Goal: Task Accomplishment & Management: Manage account settings

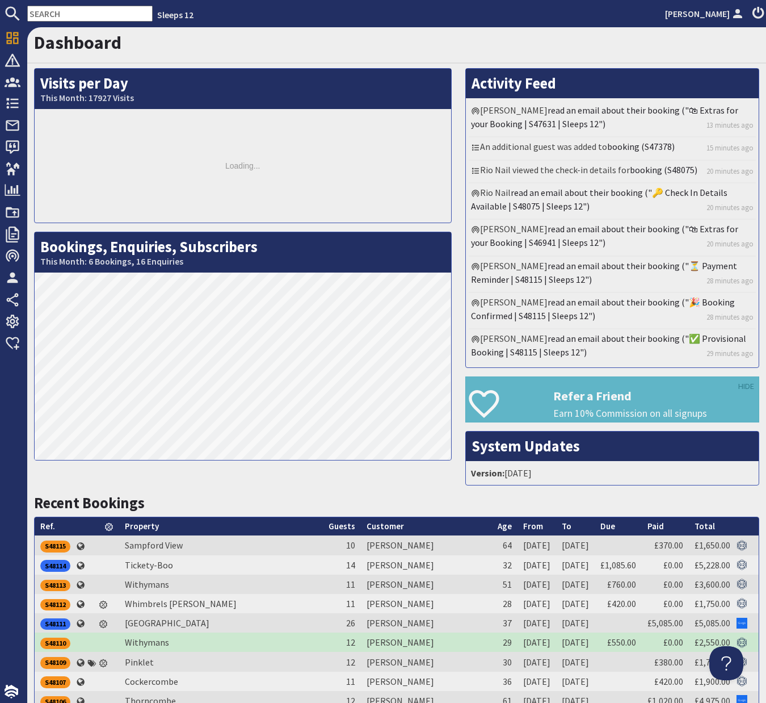
click at [62, 16] on input "text" at bounding box center [89, 14] width 125 height 16
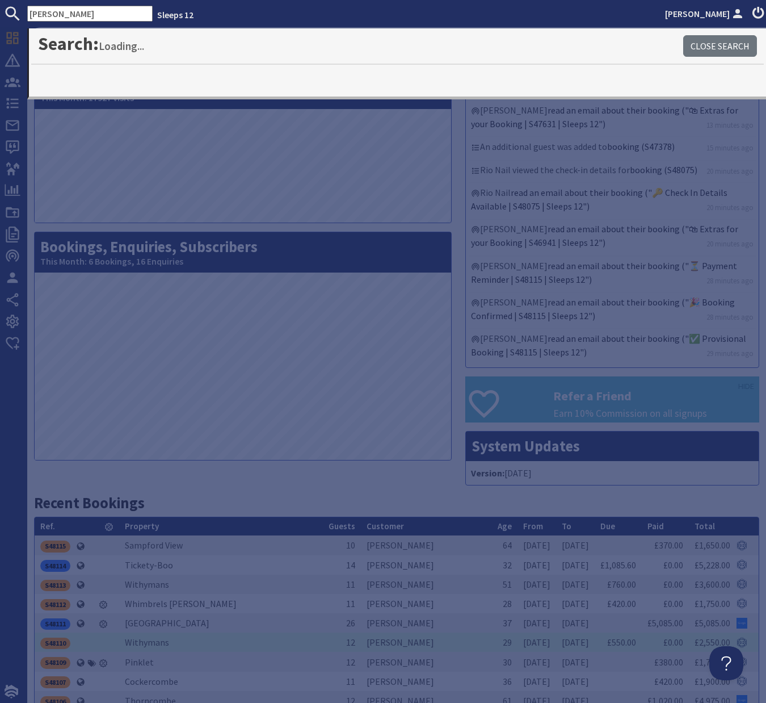
type input "[PERSON_NAME]"
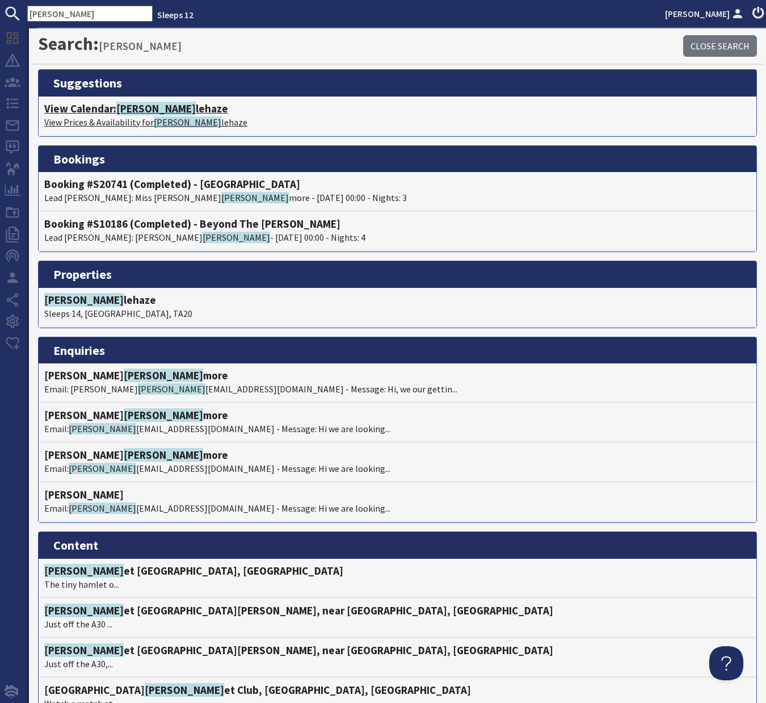
click at [136, 108] on span "[PERSON_NAME]" at bounding box center [155, 109] width 79 height 14
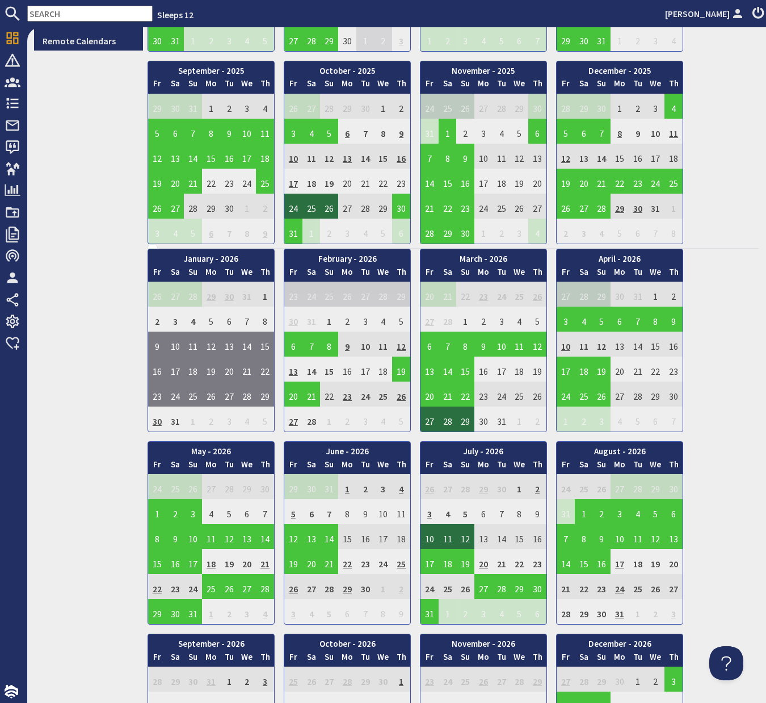
scroll to position [462, 0]
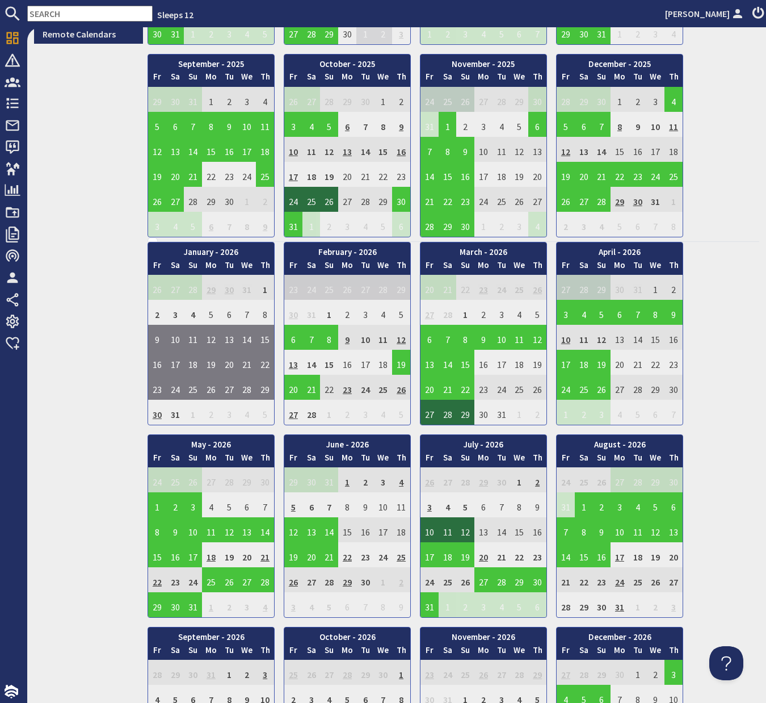
click at [296, 367] on td "13" at bounding box center [293, 362] width 18 height 25
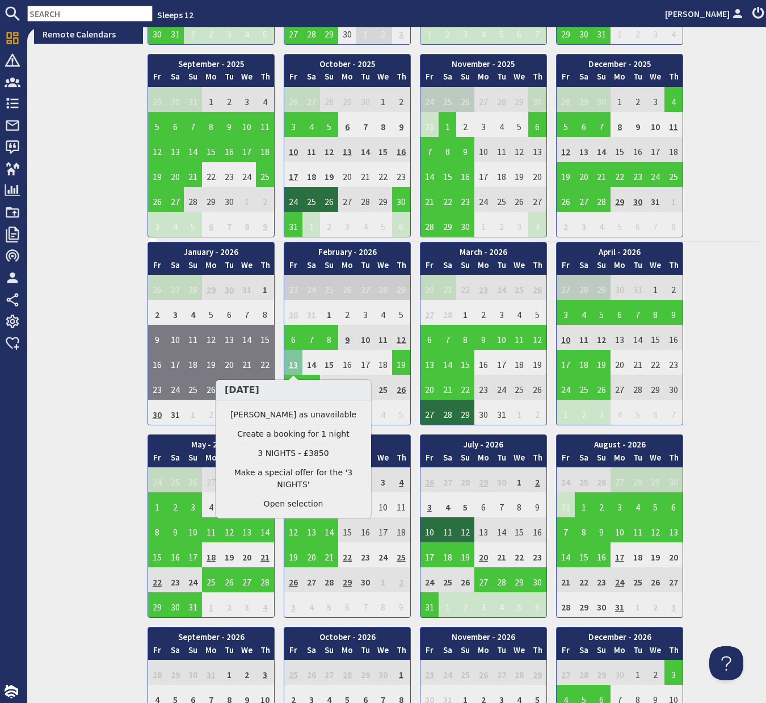
click at [296, 367] on td "13" at bounding box center [293, 362] width 18 height 25
click at [300, 504] on link "Clear selection" at bounding box center [294, 504] width 140 height 12
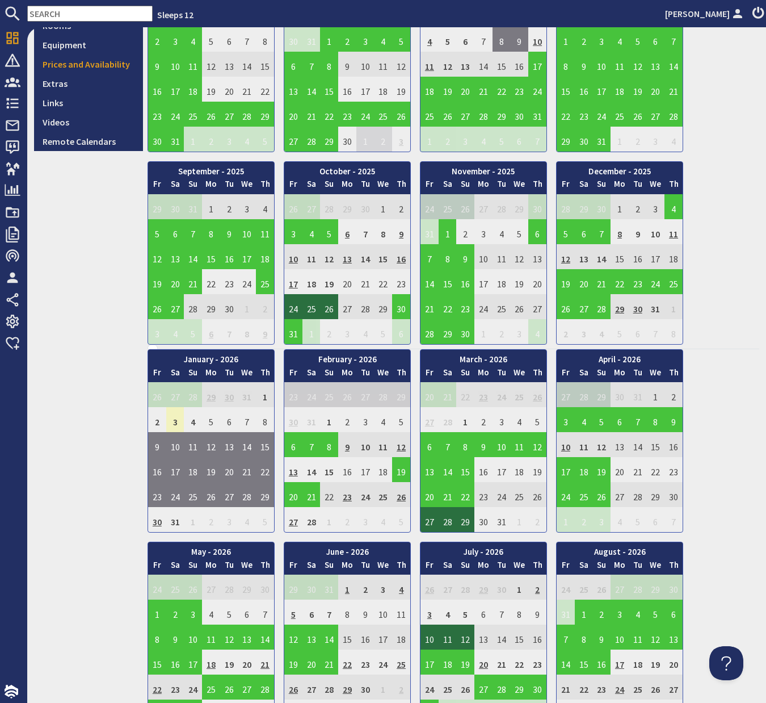
scroll to position [354, 0]
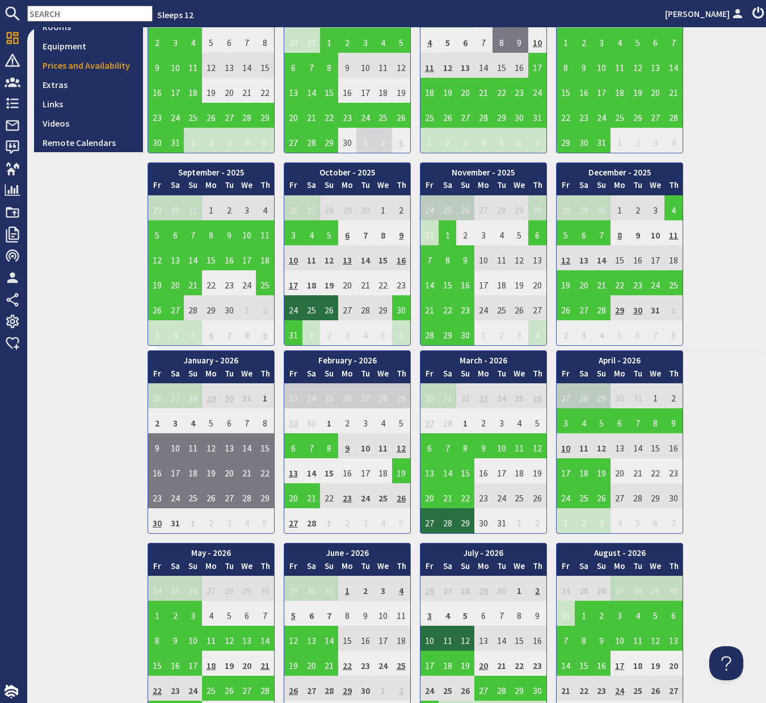
click at [295, 259] on td "10" at bounding box center [293, 257] width 18 height 25
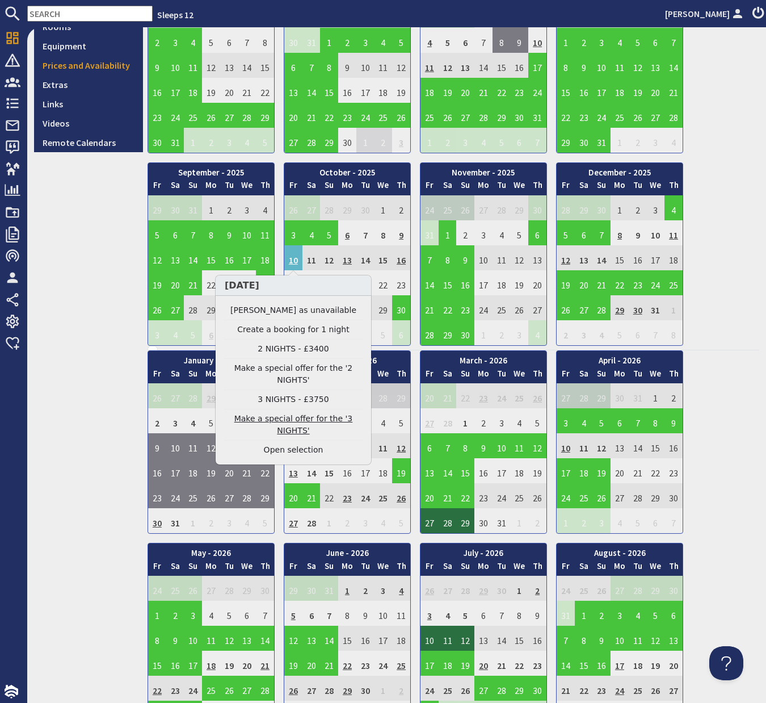
click at [298, 422] on link "Make a special offer for the '3 NIGHTS'" at bounding box center [294, 425] width 140 height 24
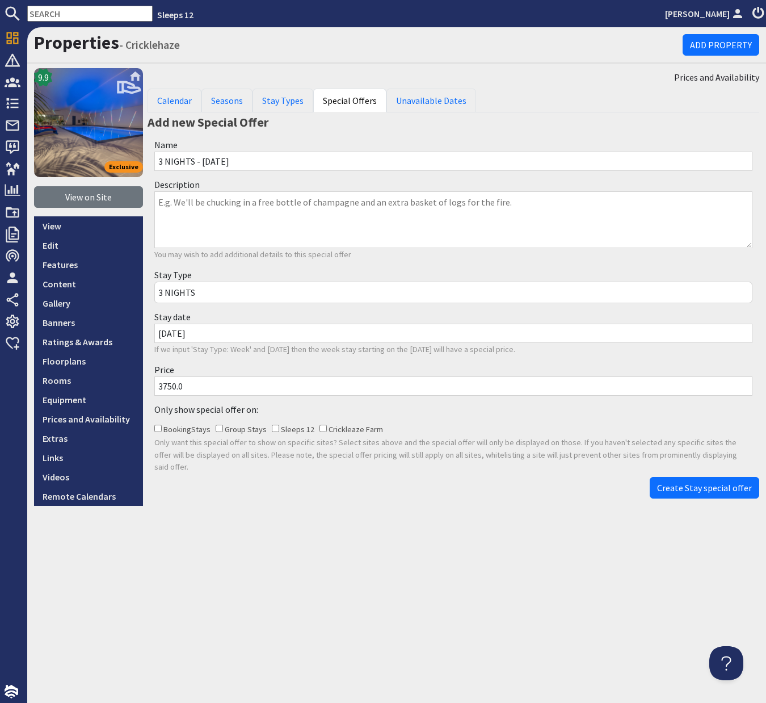
click at [170, 389] on input "3750.0" at bounding box center [453, 385] width 598 height 19
type input "3450.0"
click at [686, 482] on span "Create Stay special offer" at bounding box center [704, 487] width 95 height 11
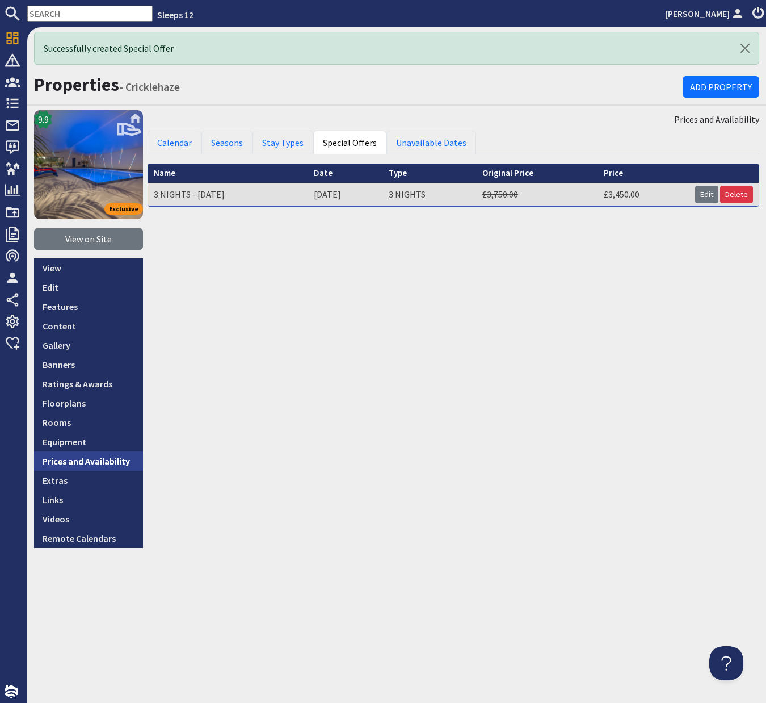
click at [95, 461] on link "Prices and Availability" at bounding box center [88, 460] width 109 height 19
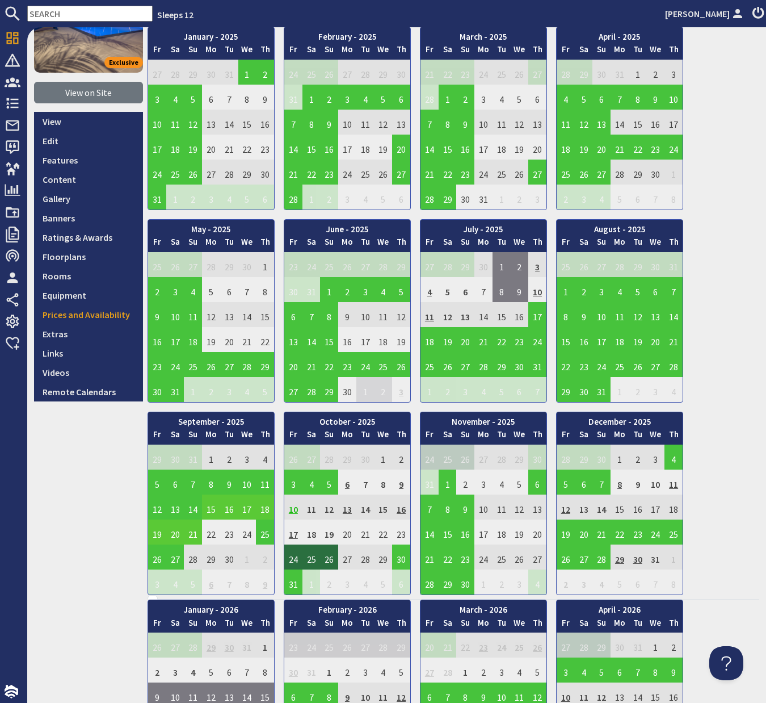
scroll to position [128, 0]
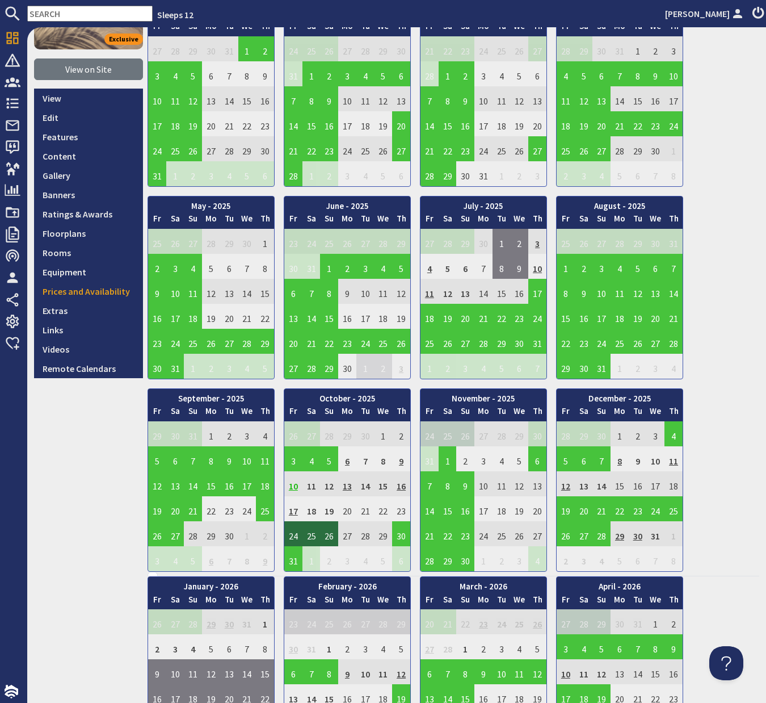
click at [294, 486] on td "10" at bounding box center [293, 483] width 18 height 25
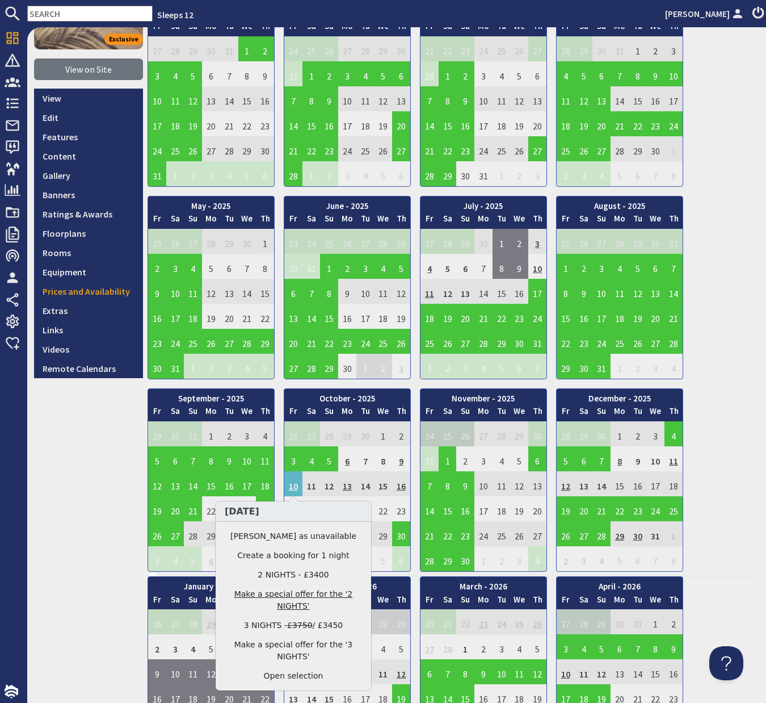
click at [295, 596] on link "Make a special offer for the '2 NIGHTS'" at bounding box center [294, 600] width 140 height 24
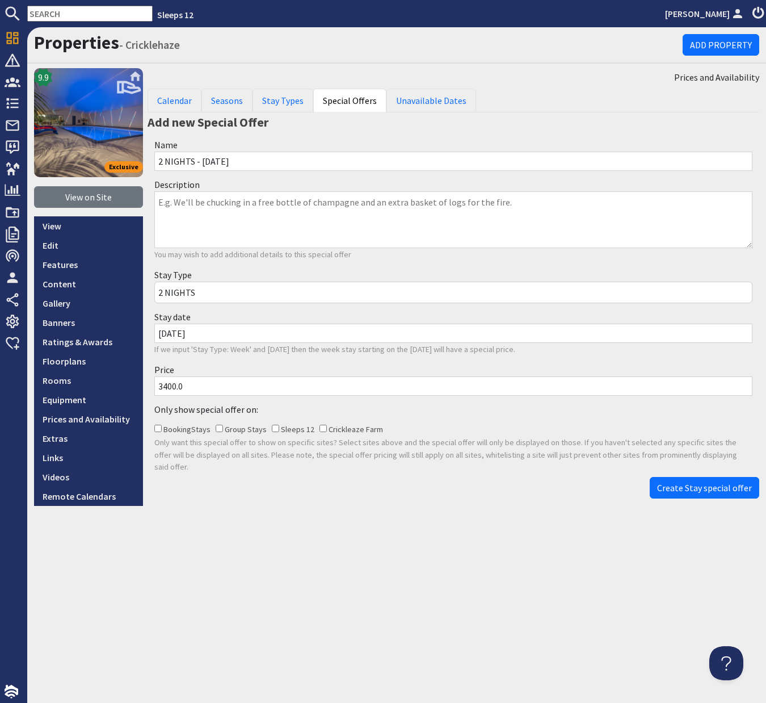
click at [167, 387] on input "3400.0" at bounding box center [453, 385] width 598 height 19
type input "3100.0"
click at [699, 482] on span "Create Stay special offer" at bounding box center [704, 487] width 95 height 11
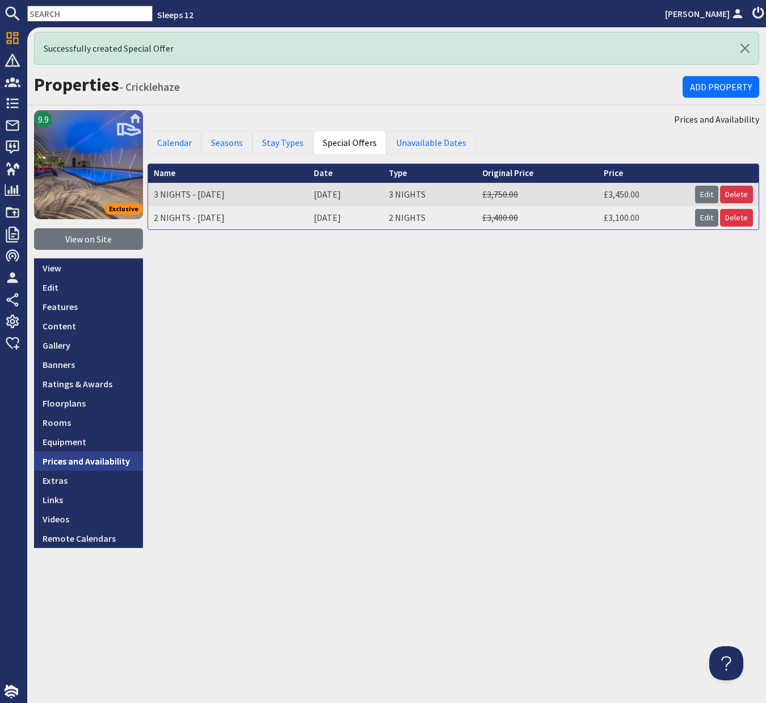
click at [108, 460] on link "Prices and Availability" at bounding box center [88, 460] width 109 height 19
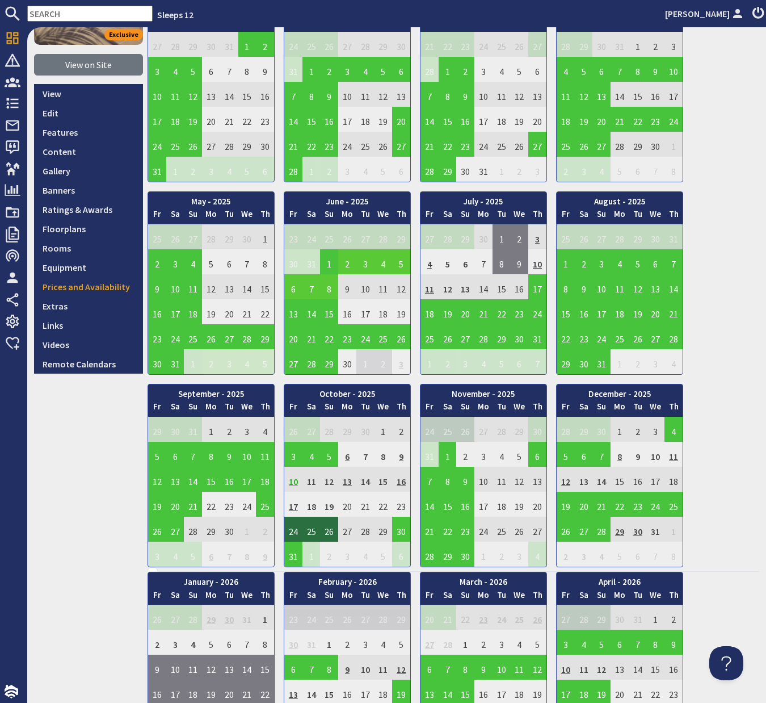
scroll to position [194, 0]
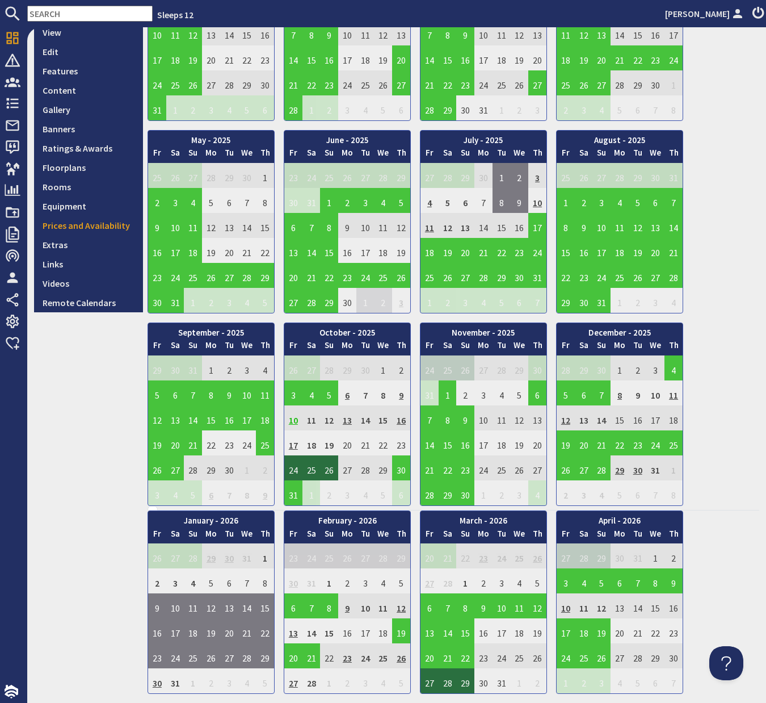
click at [349, 397] on td "6" at bounding box center [347, 392] width 18 height 25
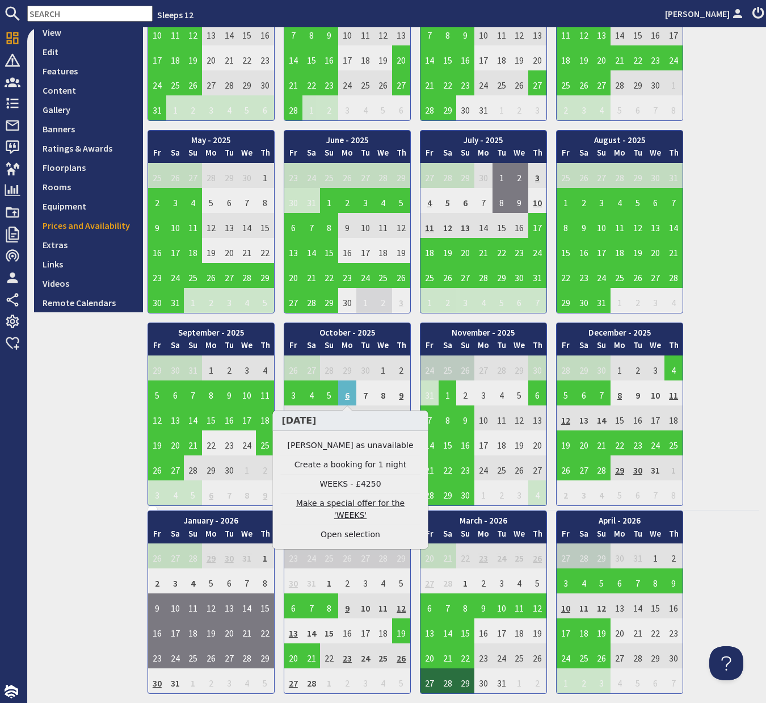
click at [351, 503] on link "Make a special offer for the 'WEEKS'" at bounding box center [351, 509] width 140 height 24
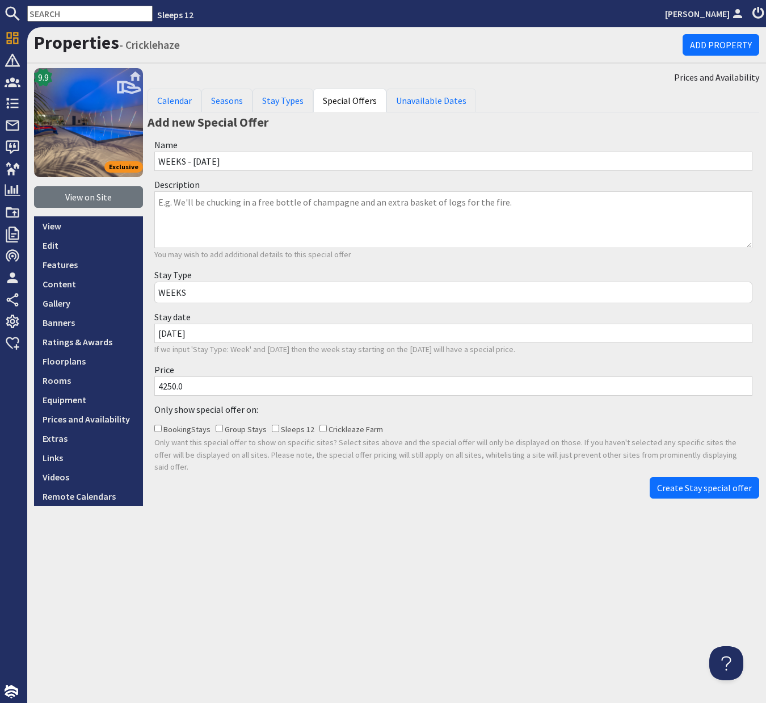
click at [169, 386] on input "4250.0" at bounding box center [453, 385] width 598 height 19
type input "3950.0"
click at [678, 482] on span "Create Stay special offer" at bounding box center [704, 487] width 95 height 11
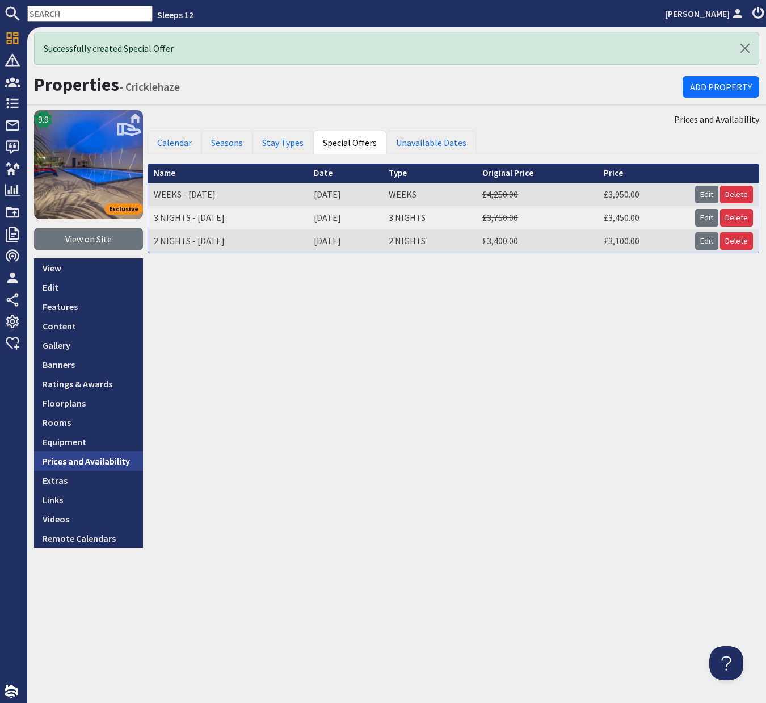
click at [120, 466] on link "Prices and Availability" at bounding box center [88, 460] width 109 height 19
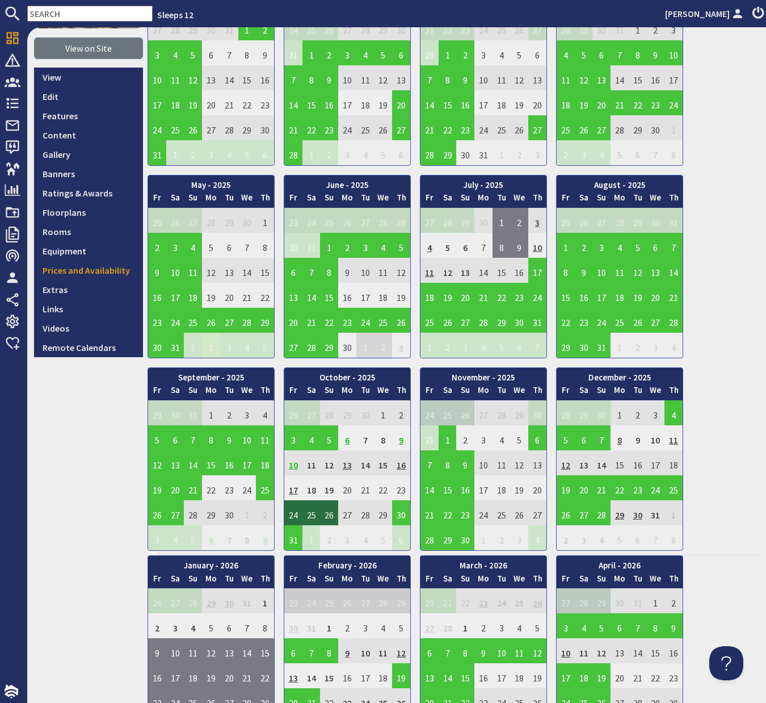
scroll to position [163, 0]
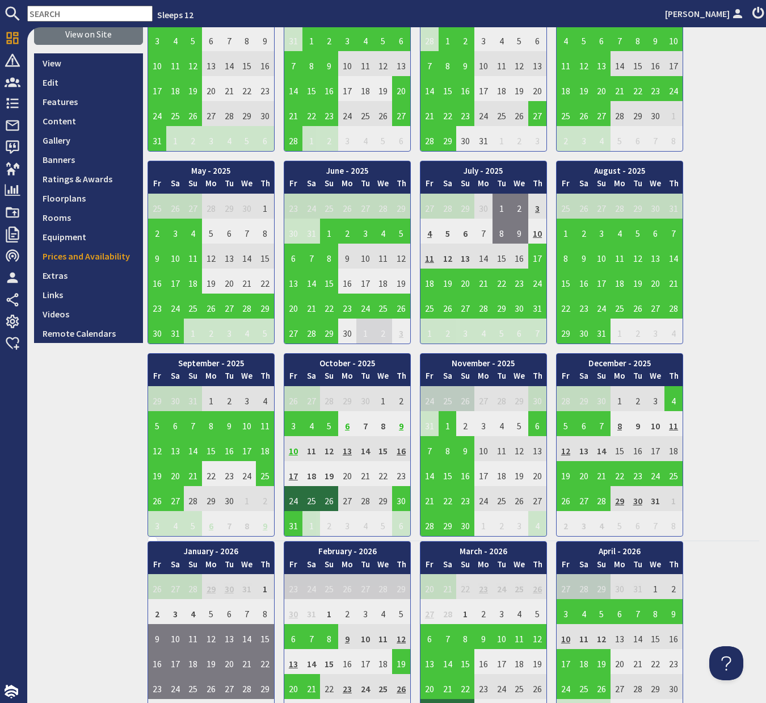
click at [349, 425] on td "6" at bounding box center [347, 423] width 18 height 25
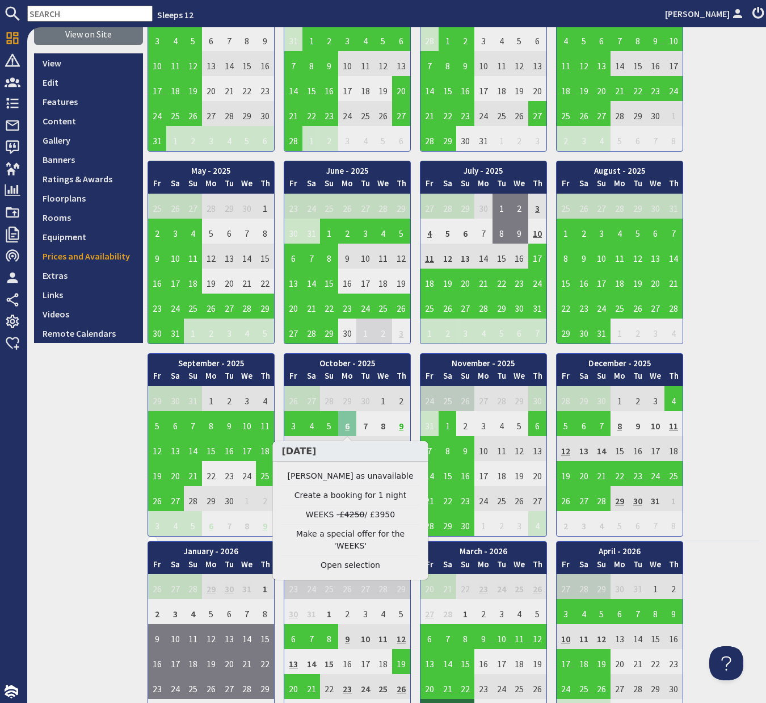
click at [349, 425] on td "6" at bounding box center [347, 423] width 18 height 25
click at [347, 559] on link "Clear selection" at bounding box center [351, 565] width 140 height 12
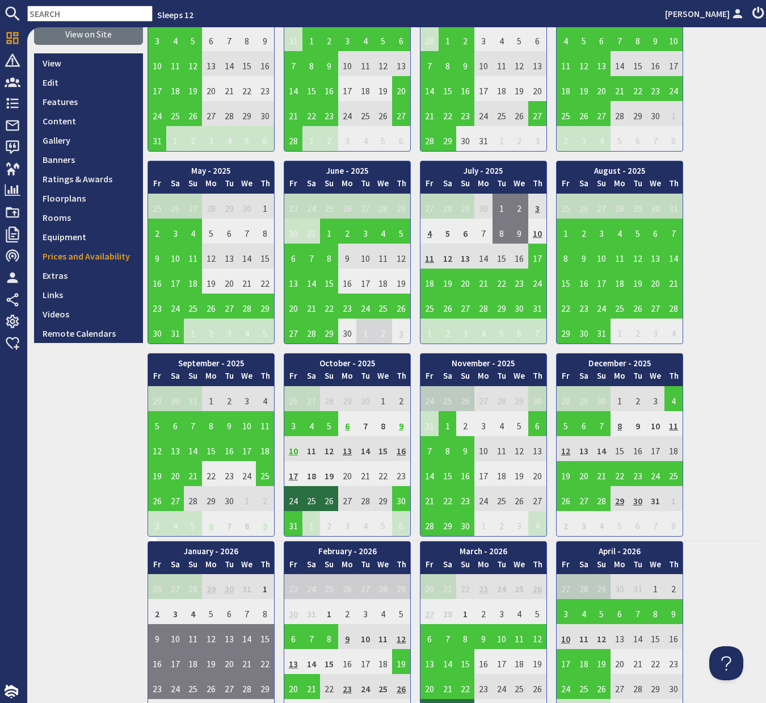
click at [349, 449] on td "13" at bounding box center [347, 448] width 18 height 25
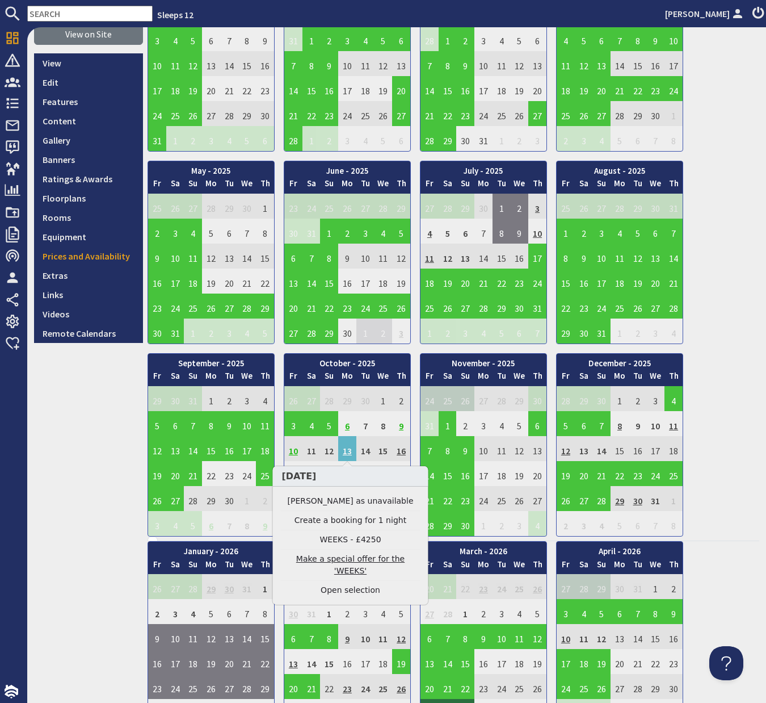
click at [359, 561] on link "Make a special offer for the 'WEEKS'" at bounding box center [351, 565] width 140 height 24
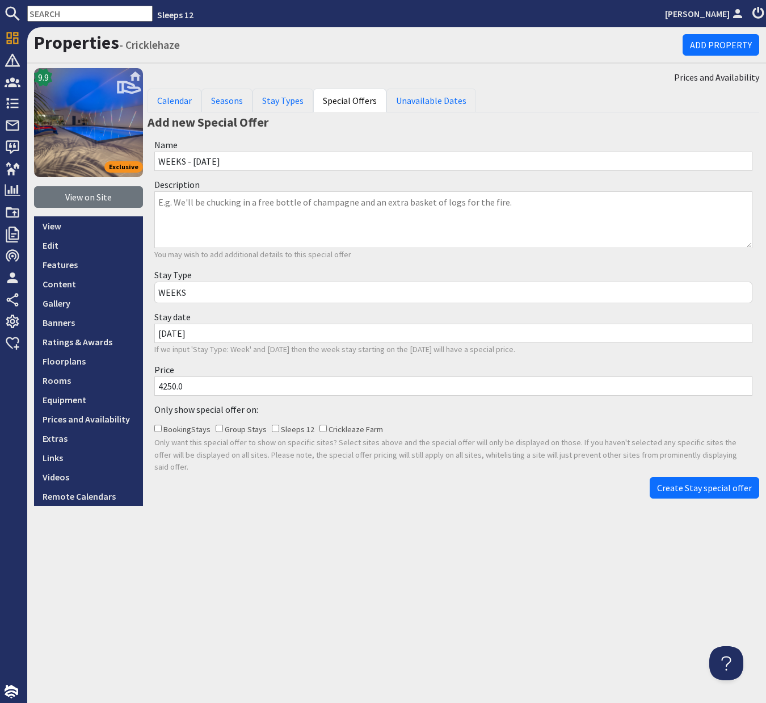
drag, startPoint x: 170, startPoint y: 389, endPoint x: 147, endPoint y: 387, distance: 22.8
click at [142, 387] on div "9.9 Exclusive View on Site View Edit Features Content Gallery Banners Ratings &…" at bounding box center [396, 287] width 739 height 438
click at [168, 389] on input "4250.0" at bounding box center [453, 385] width 598 height 19
drag, startPoint x: 164, startPoint y: 388, endPoint x: 154, endPoint y: 388, distance: 9.7
click at [154, 388] on input "4250.0" at bounding box center [453, 385] width 598 height 19
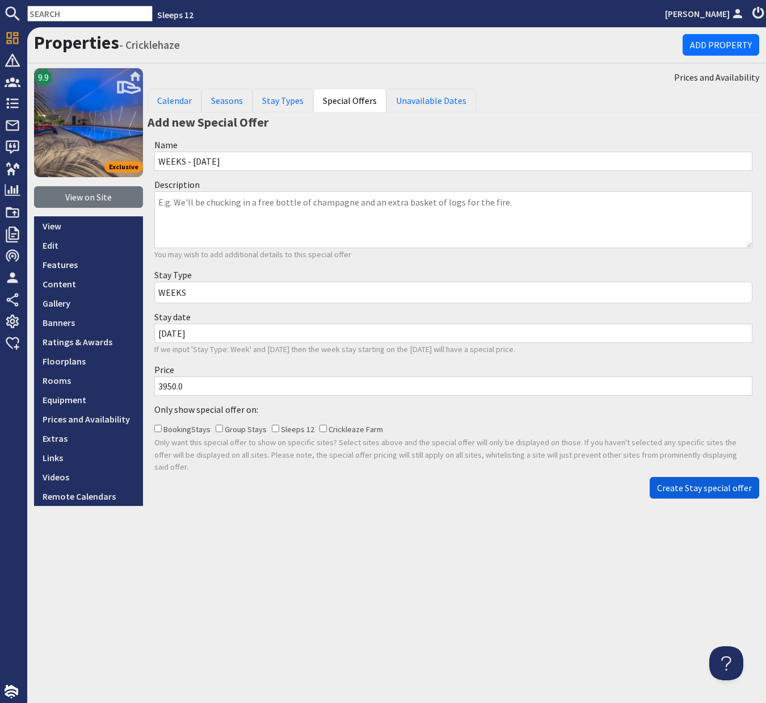
type input "3950.0"
click at [674, 482] on span "Create Stay special offer" at bounding box center [704, 487] width 95 height 11
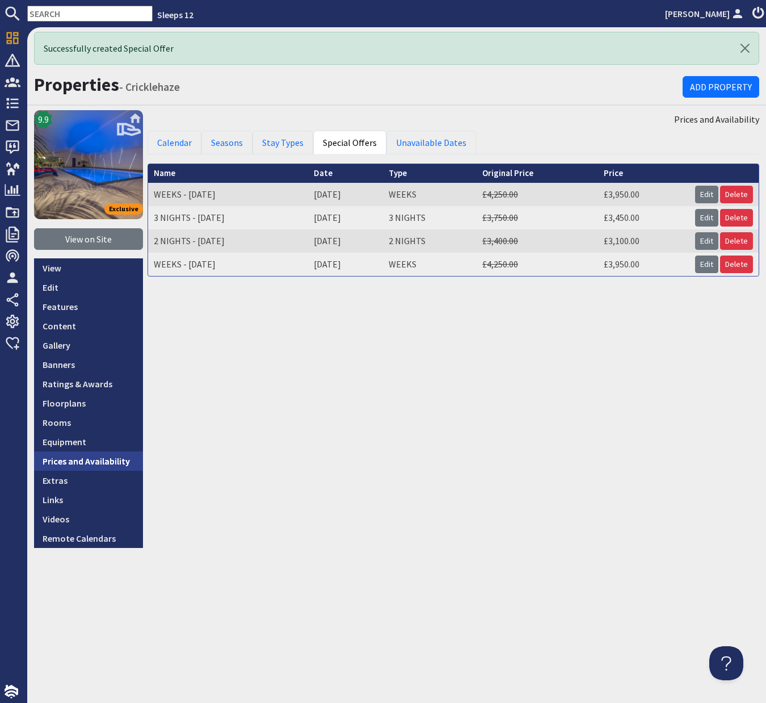
click at [114, 462] on link "Prices and Availability" at bounding box center [88, 460] width 109 height 19
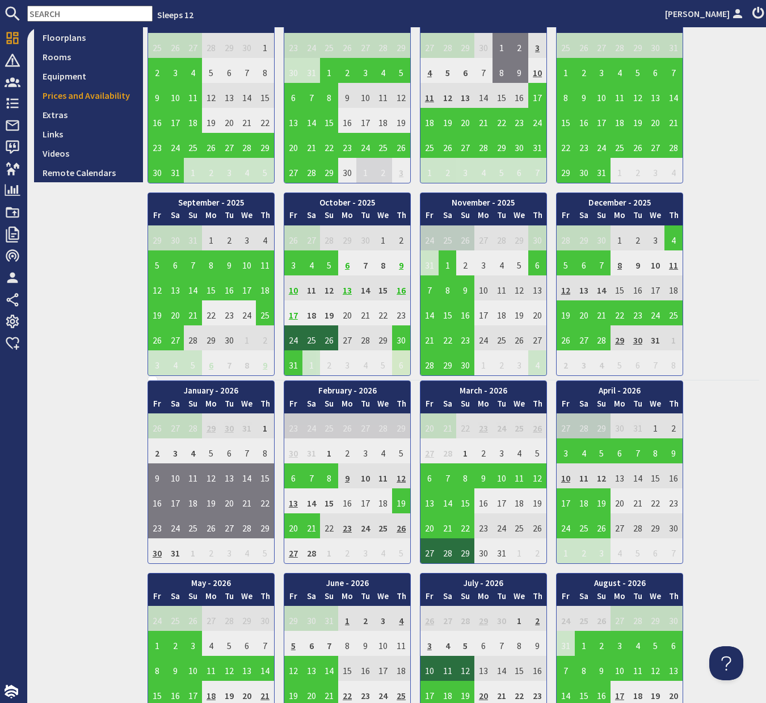
scroll to position [327, 0]
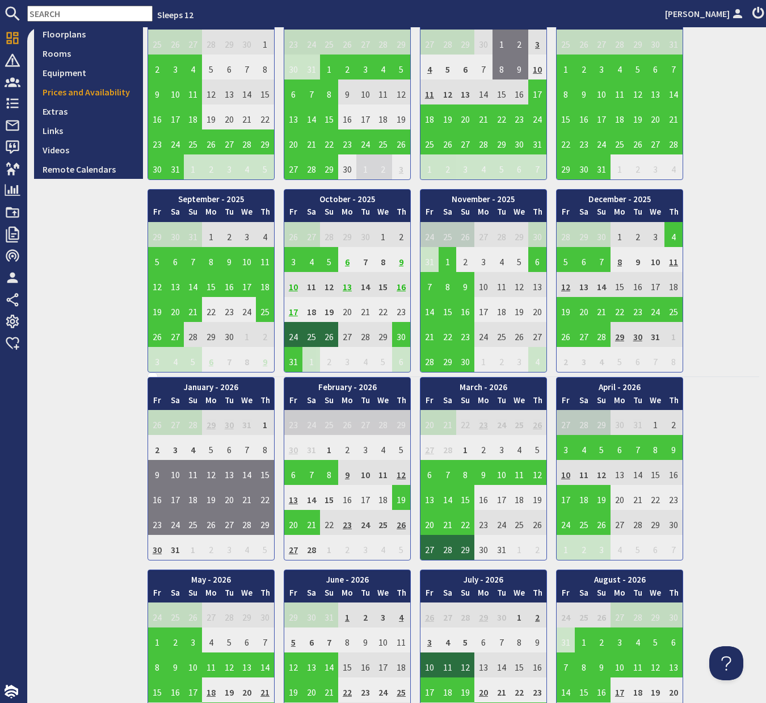
click at [401, 263] on td "9" at bounding box center [401, 259] width 18 height 25
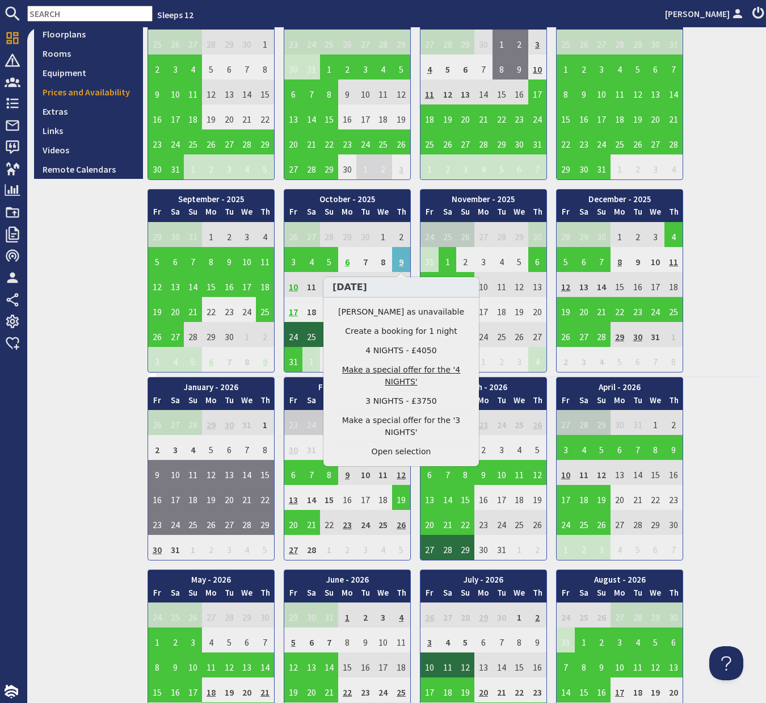
click at [405, 372] on link "Make a special offer for the '4 NIGHTS'" at bounding box center [402, 376] width 140 height 24
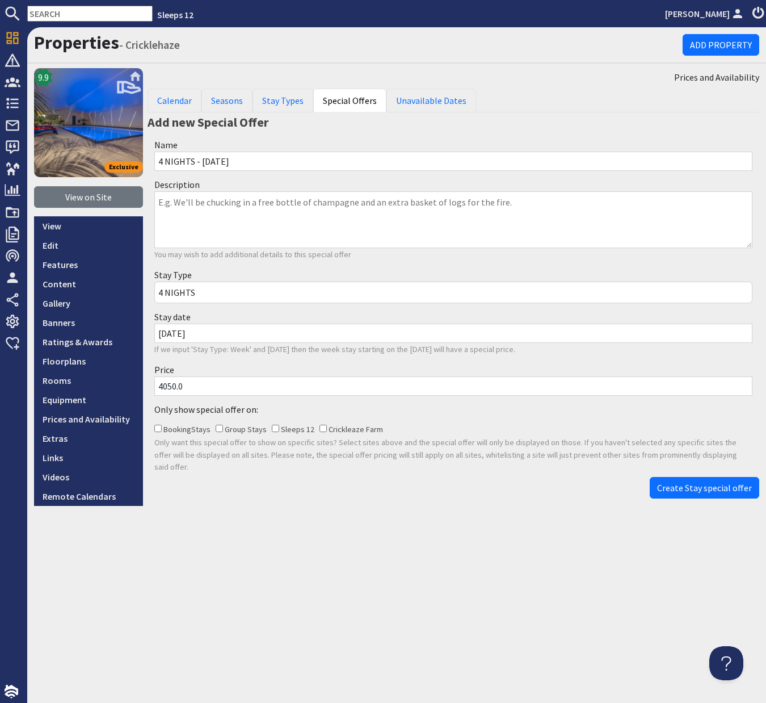
click at [167, 388] on input "4050.0" at bounding box center [453, 385] width 598 height 19
click at [103, 418] on link "Prices and Availability" at bounding box center [88, 418] width 109 height 19
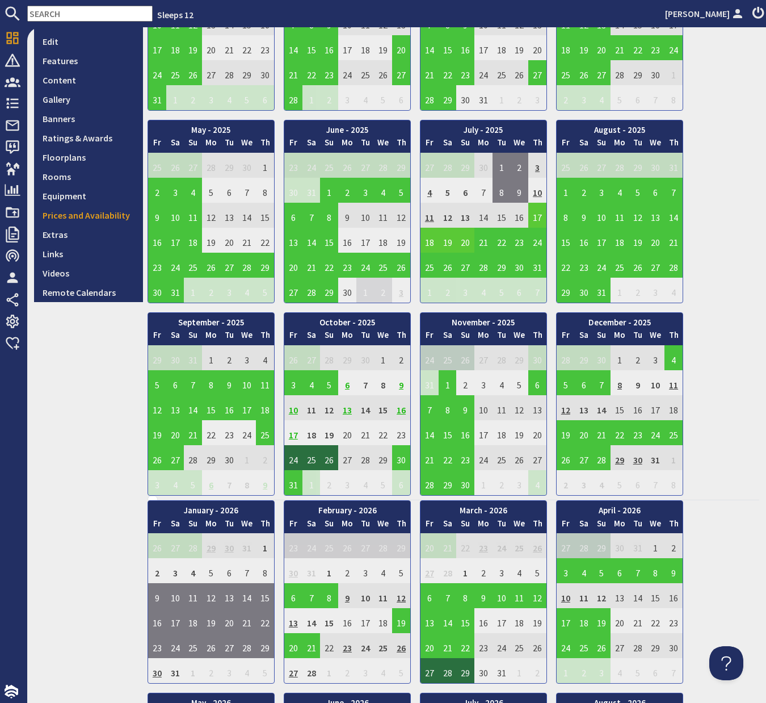
scroll to position [272, 0]
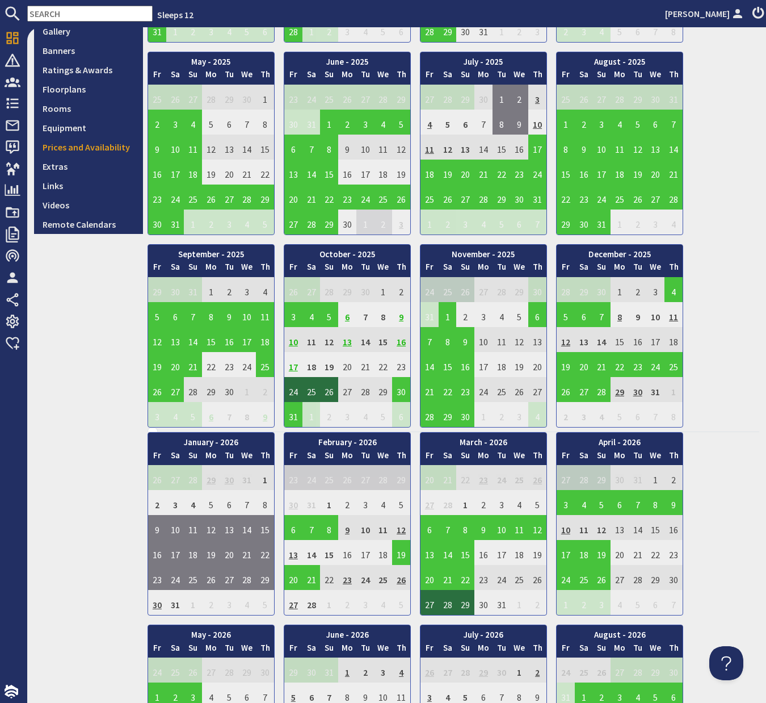
click at [294, 342] on td "10" at bounding box center [293, 339] width 18 height 25
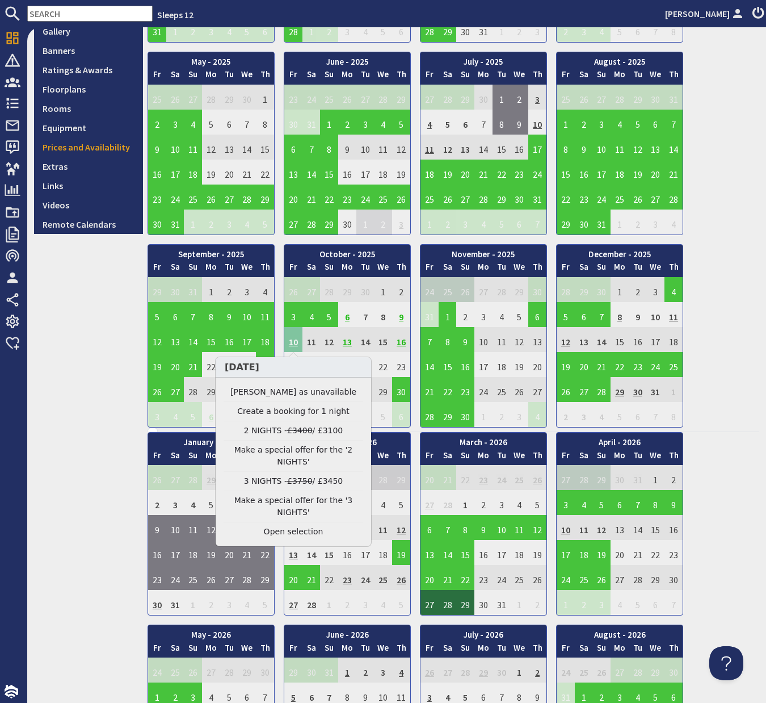
click at [294, 342] on td "10" at bounding box center [293, 339] width 18 height 25
click at [308, 531] on link "Clear selection" at bounding box center [294, 532] width 140 height 12
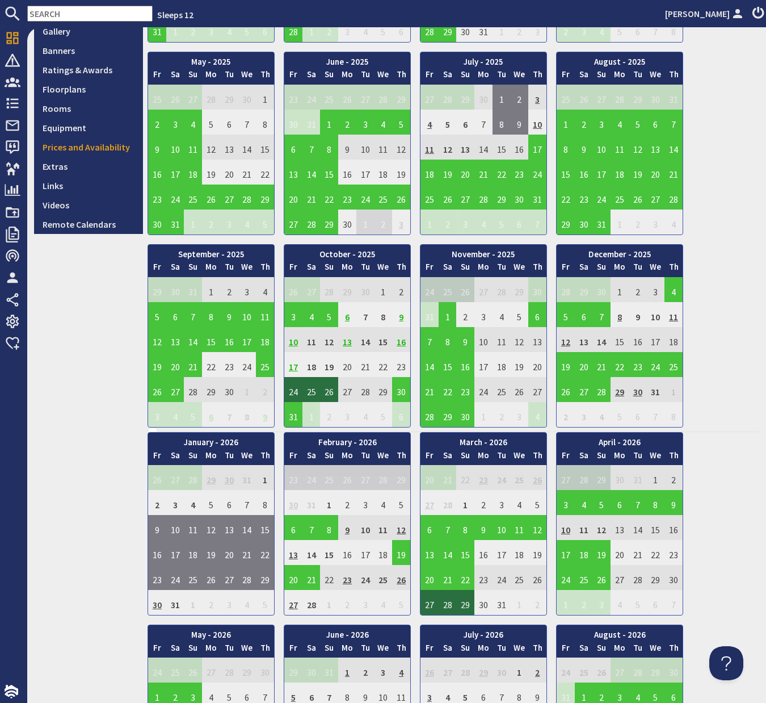
click at [401, 320] on td "9" at bounding box center [401, 314] width 18 height 25
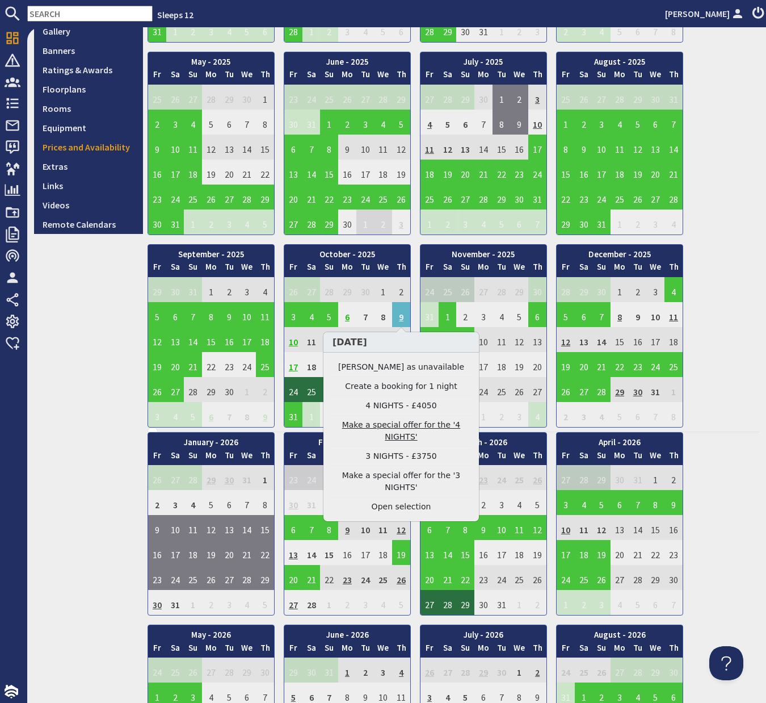
click at [394, 430] on link "Make a special offer for the '4 NIGHTS'" at bounding box center [402, 431] width 140 height 24
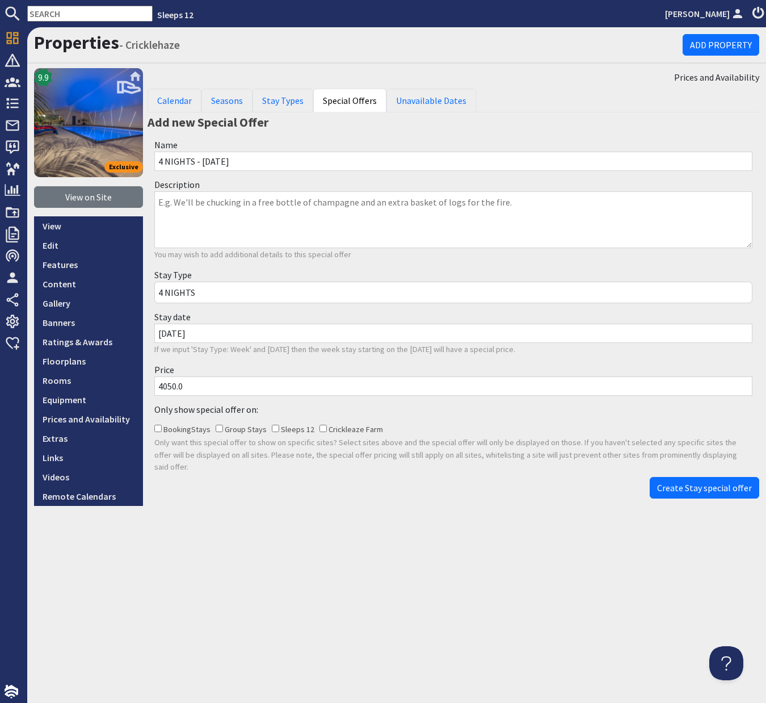
drag, startPoint x: 169, startPoint y: 388, endPoint x: 153, endPoint y: 388, distance: 15.3
click at [153, 388] on div "Price 4050.0" at bounding box center [454, 379] width 612 height 40
type input "3650.0"
click at [724, 482] on span "Create Stay special offer" at bounding box center [704, 487] width 95 height 11
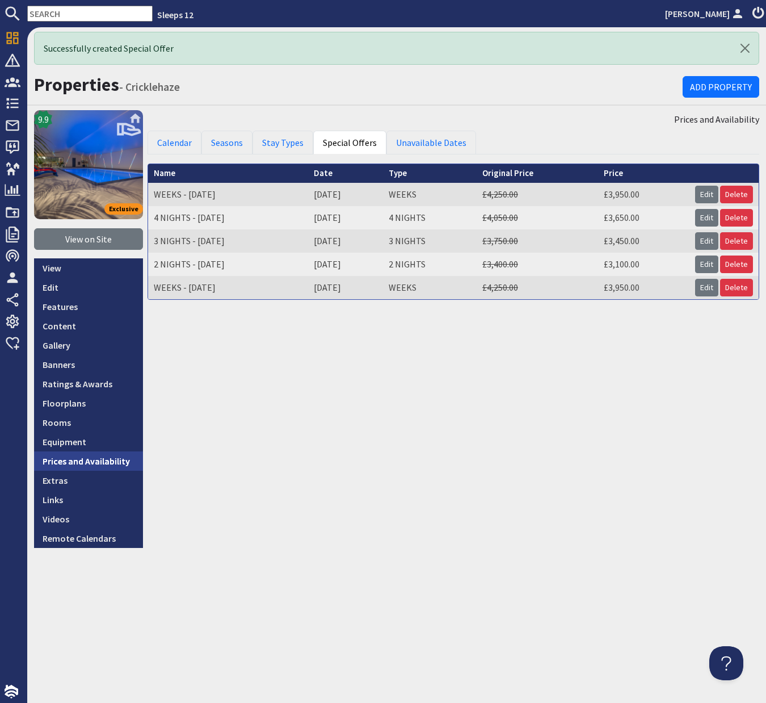
click at [115, 462] on link "Prices and Availability" at bounding box center [88, 460] width 109 height 19
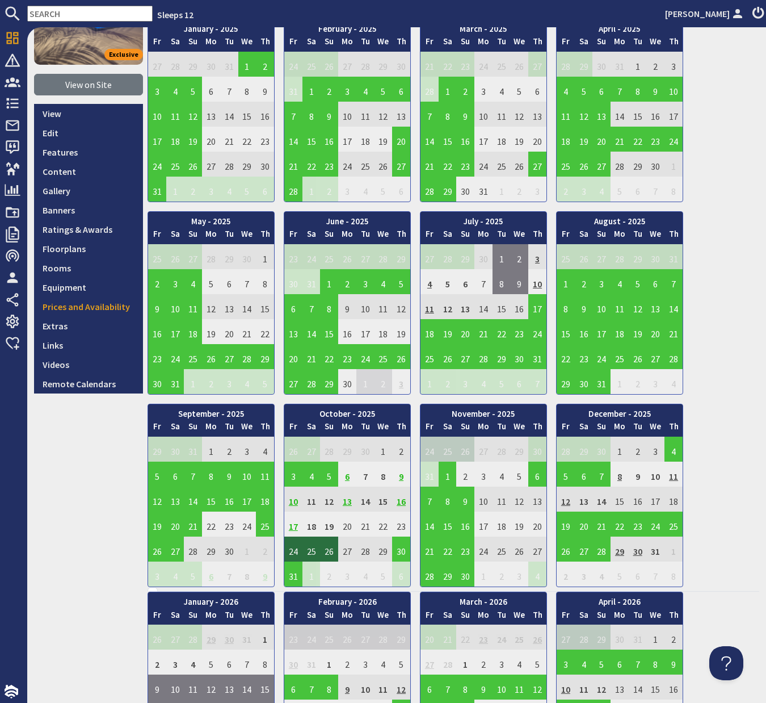
scroll to position [123, 0]
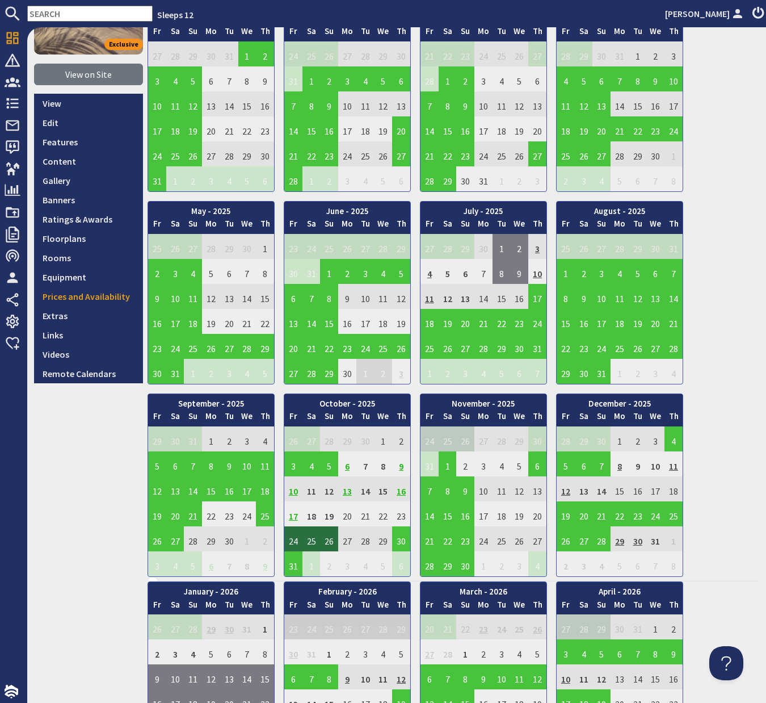
click at [403, 468] on td "9" at bounding box center [401, 463] width 18 height 25
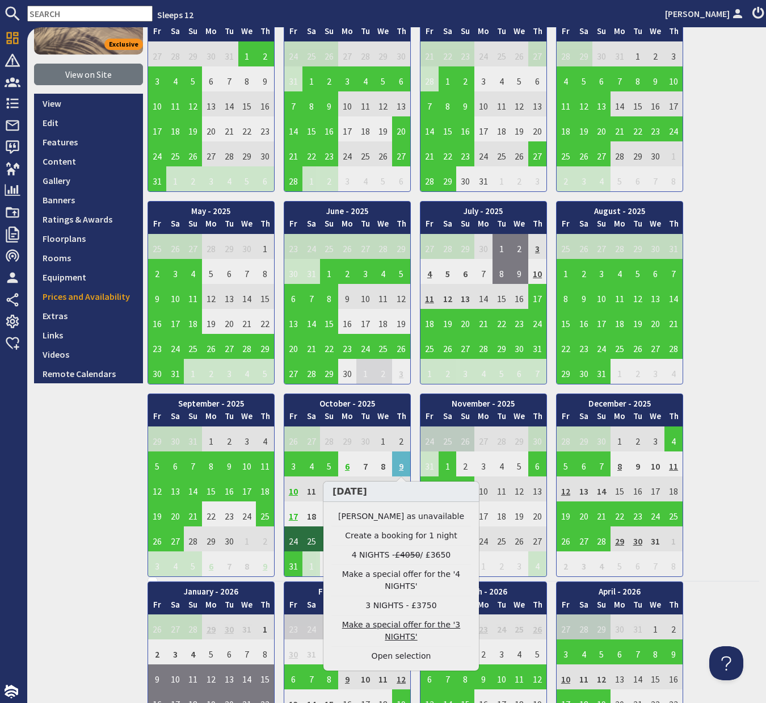
click at [396, 626] on link "Make a special offer for the '3 NIGHTS'" at bounding box center [402, 631] width 140 height 24
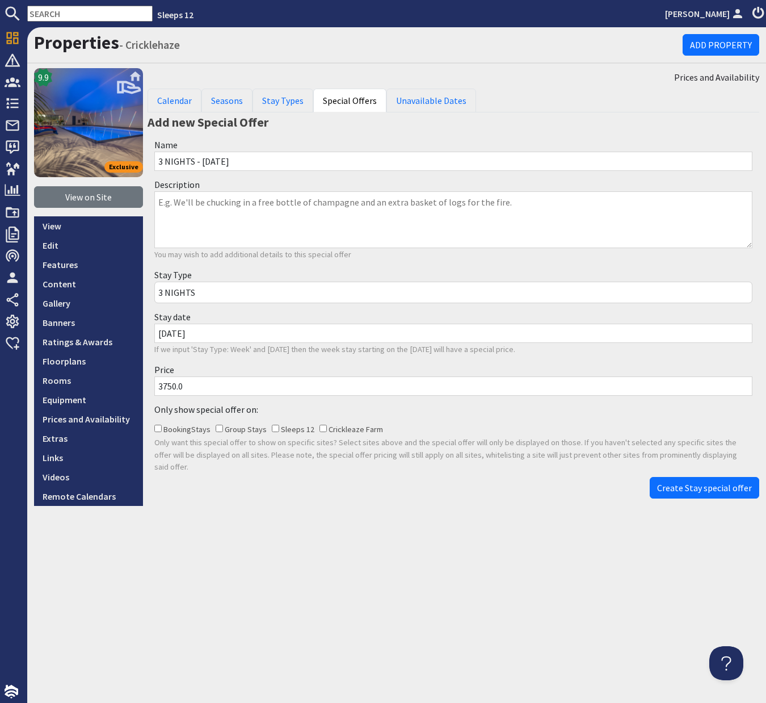
click at [166, 387] on input "3750.0" at bounding box center [453, 385] width 598 height 19
type input "3450.0"
click at [684, 482] on span "Create Stay special offer" at bounding box center [704, 487] width 95 height 11
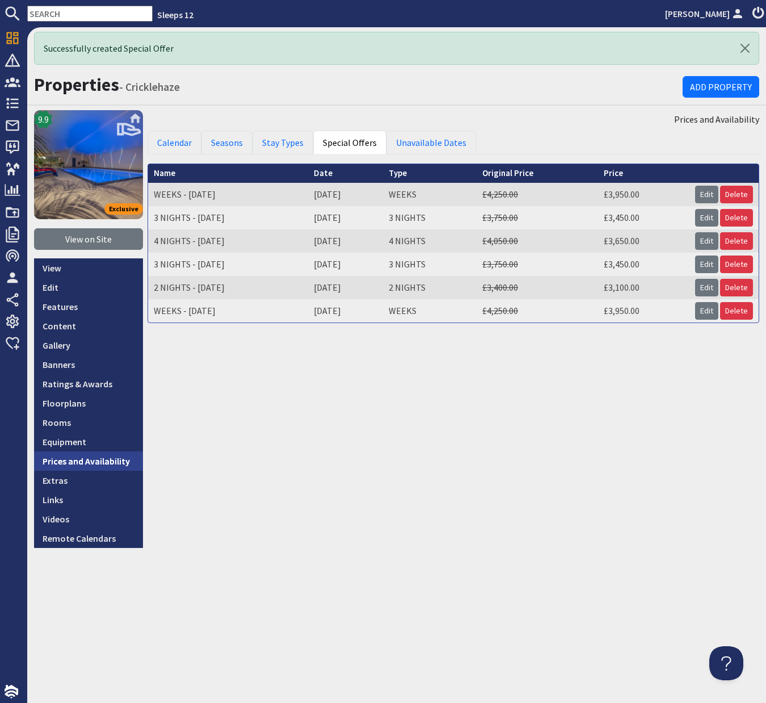
click at [97, 459] on link "Prices and Availability" at bounding box center [88, 460] width 109 height 19
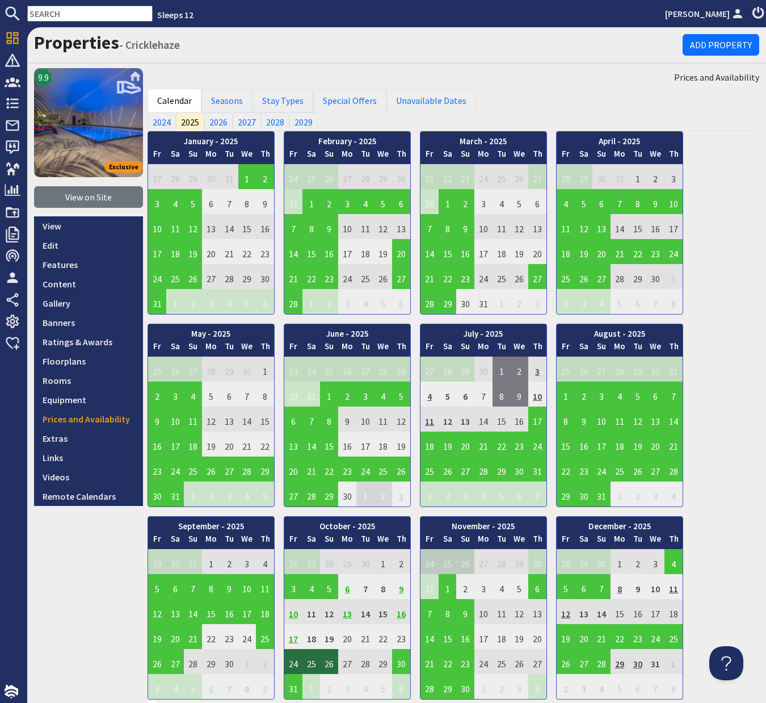
click at [293, 640] on td "17" at bounding box center [293, 636] width 18 height 25
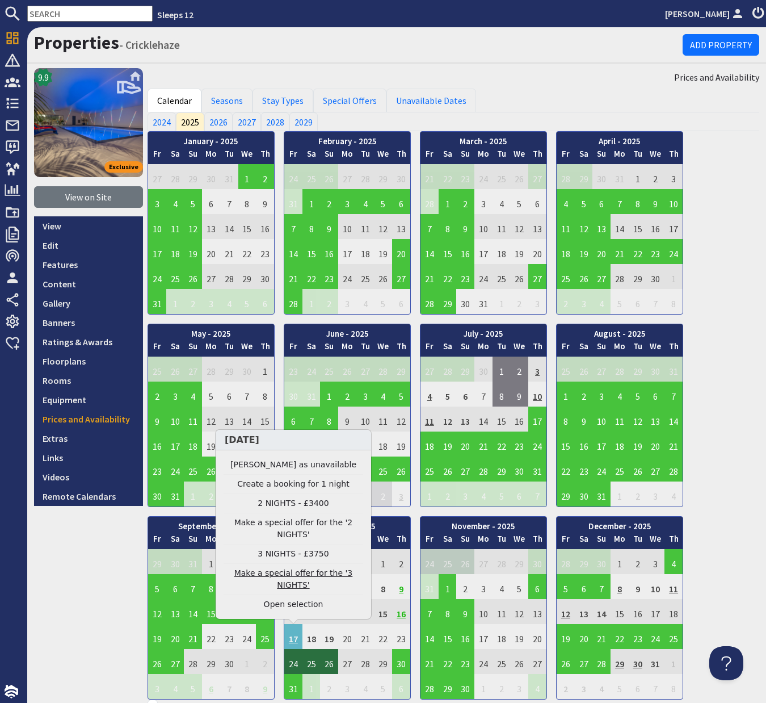
click at [285, 580] on link "Make a special offer for the '3 NIGHTS'" at bounding box center [294, 579] width 140 height 24
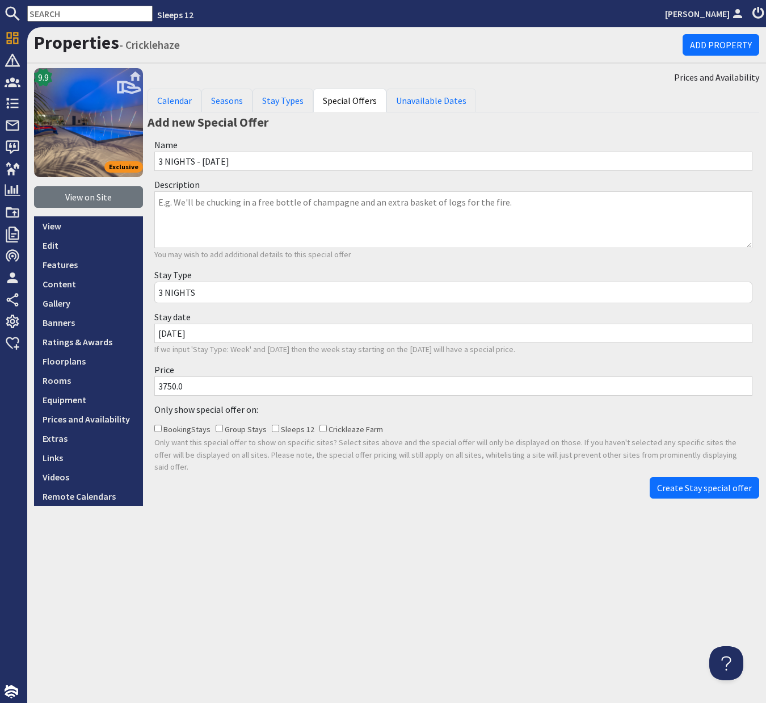
click at [167, 387] on input "3750.0" at bounding box center [453, 385] width 598 height 19
type input "3450.0"
click at [695, 482] on span "Create Stay special offer" at bounding box center [704, 487] width 95 height 11
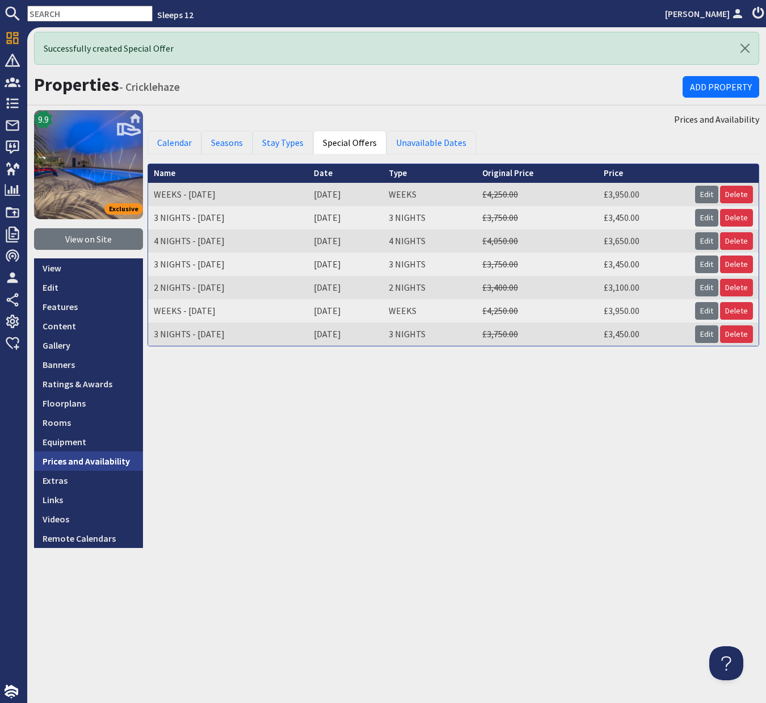
click at [108, 464] on link "Prices and Availability" at bounding box center [88, 460] width 109 height 19
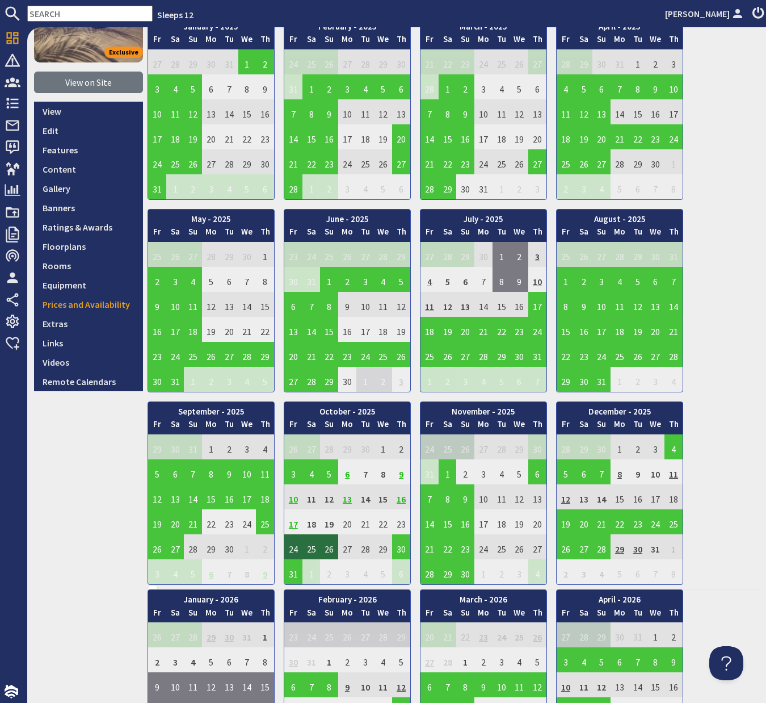
scroll to position [164, 0]
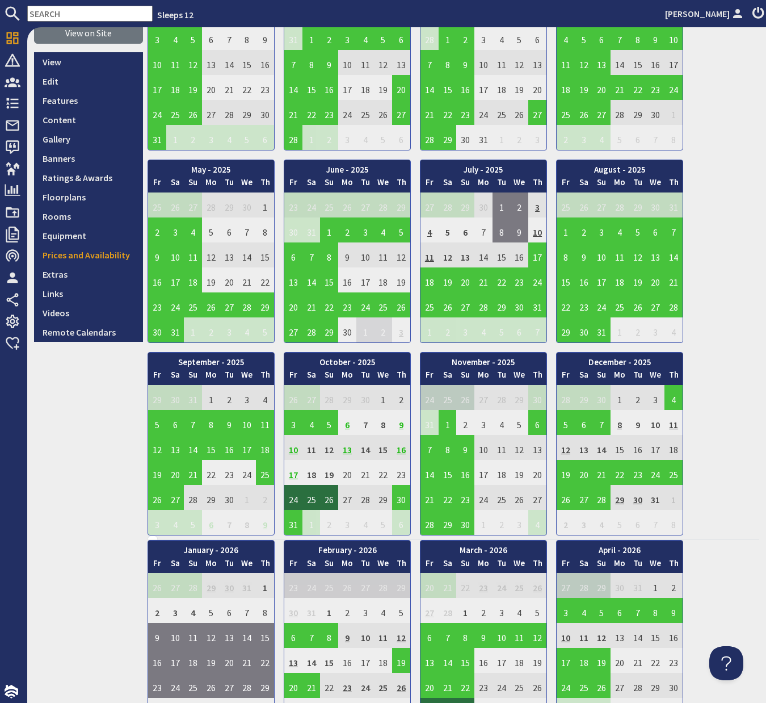
click at [296, 479] on td "17" at bounding box center [293, 472] width 18 height 25
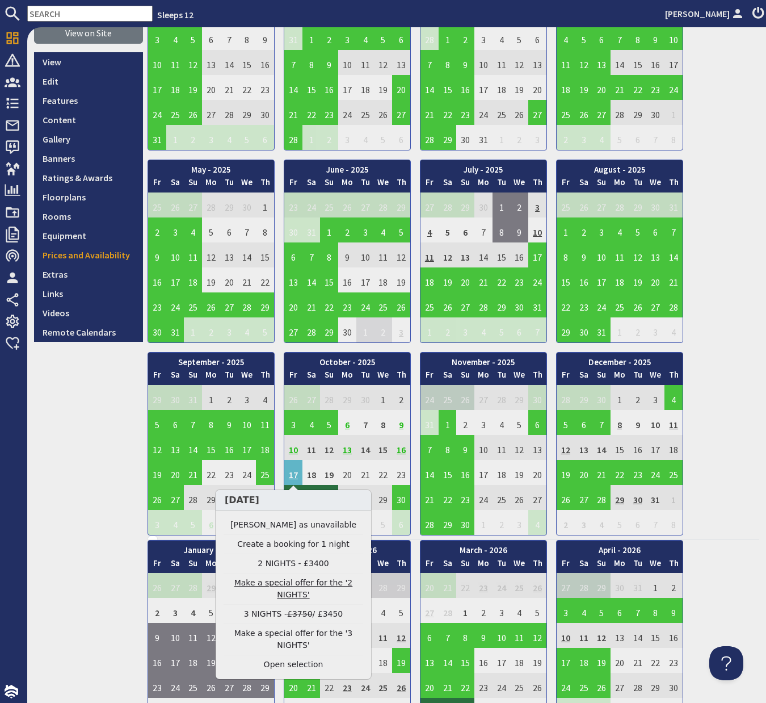
click at [296, 586] on link "Make a special offer for the '2 NIGHTS'" at bounding box center [294, 589] width 140 height 24
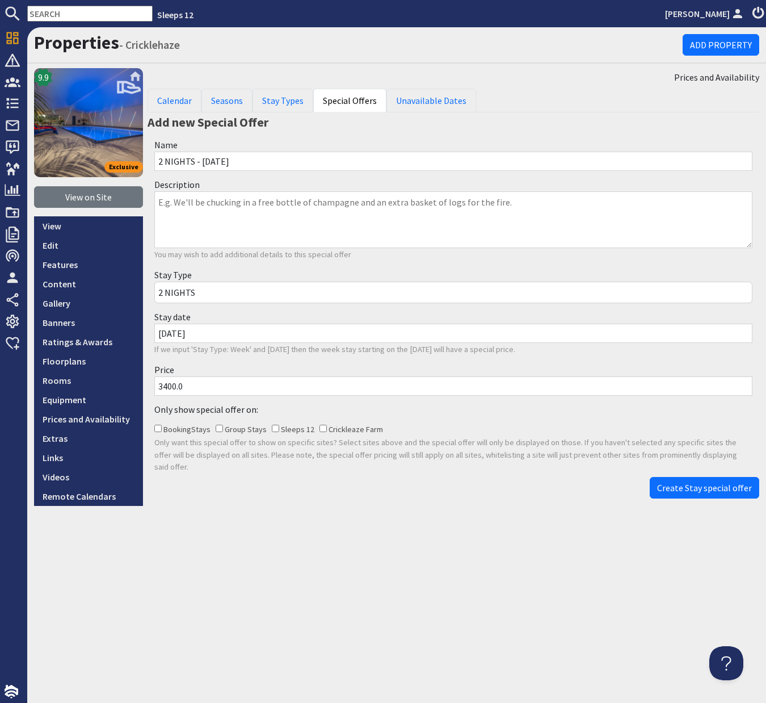
click at [166, 386] on input "3400.0" at bounding box center [453, 385] width 598 height 19
type input "3100.0"
click at [689, 482] on span "Create Stay special offer" at bounding box center [704, 487] width 95 height 11
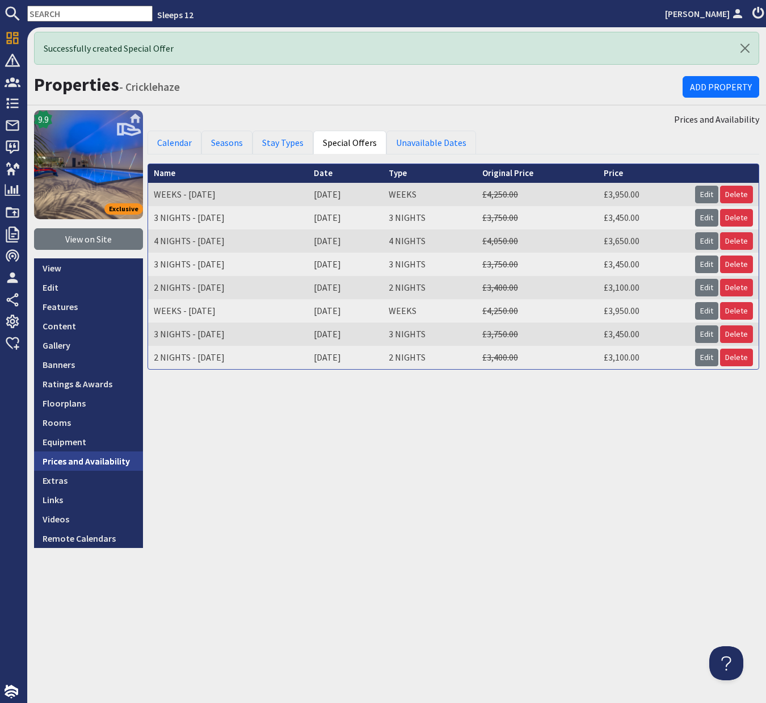
click at [103, 460] on link "Prices and Availability" at bounding box center [88, 460] width 109 height 19
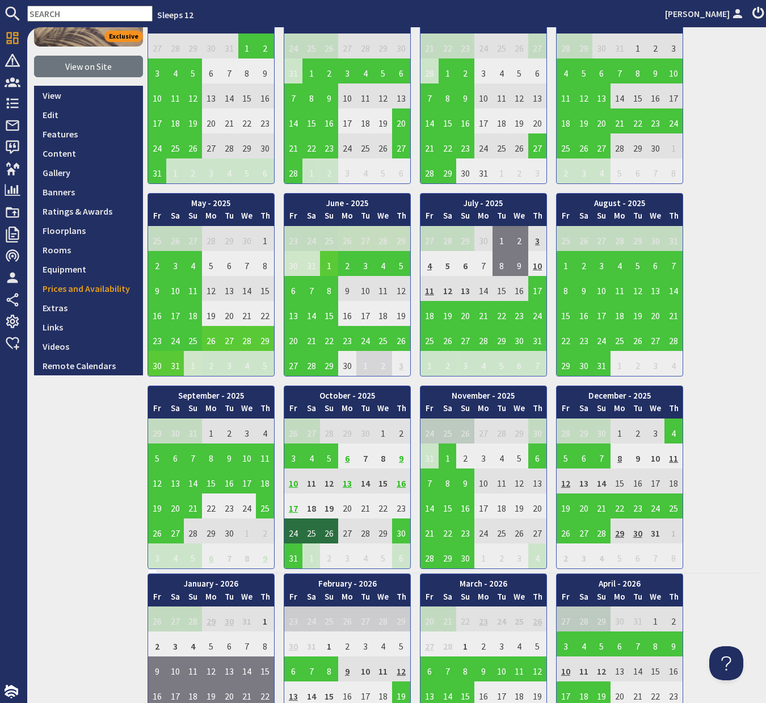
scroll to position [291, 0]
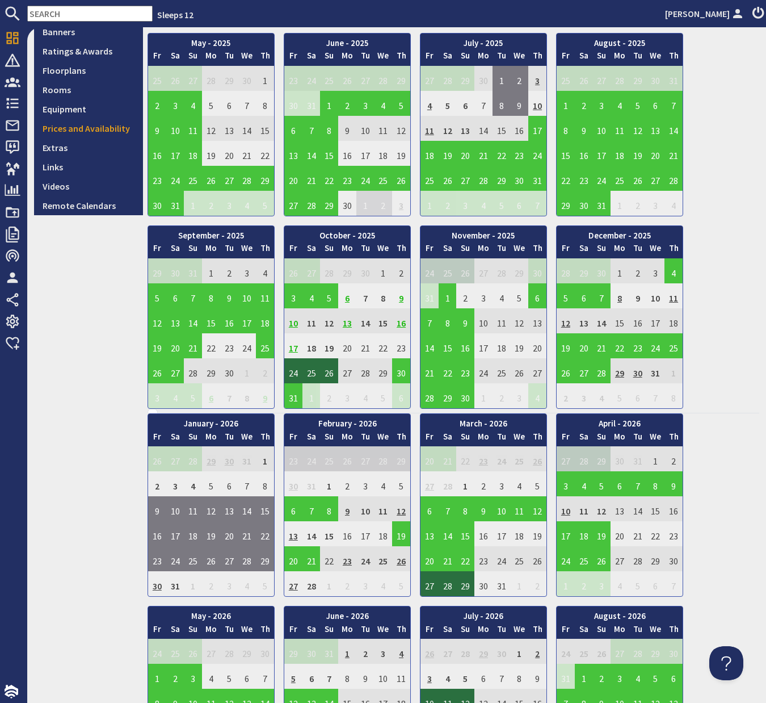
click at [297, 324] on td "10" at bounding box center [293, 320] width 18 height 25
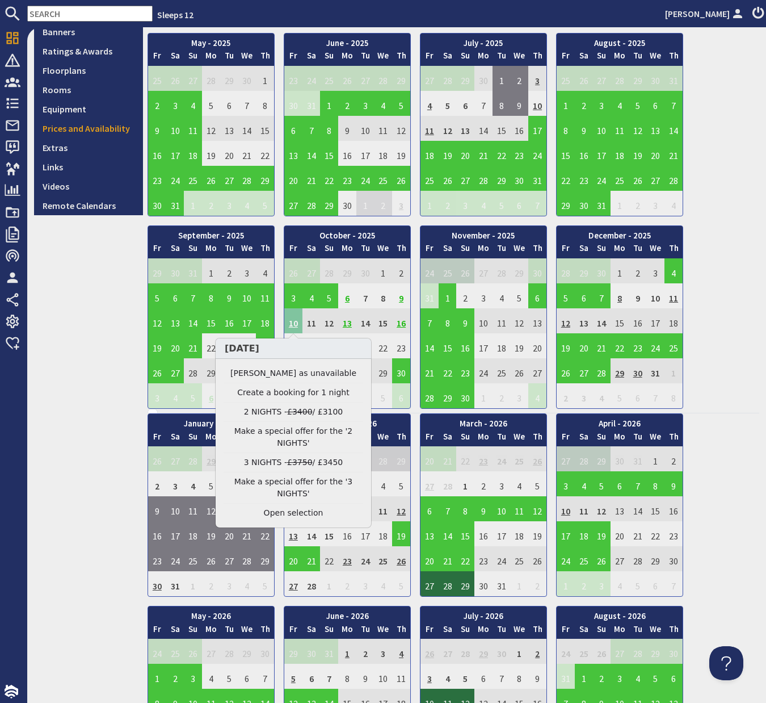
click at [297, 324] on td "10" at bounding box center [293, 320] width 18 height 25
click at [301, 516] on link "Clear selection" at bounding box center [294, 513] width 140 height 12
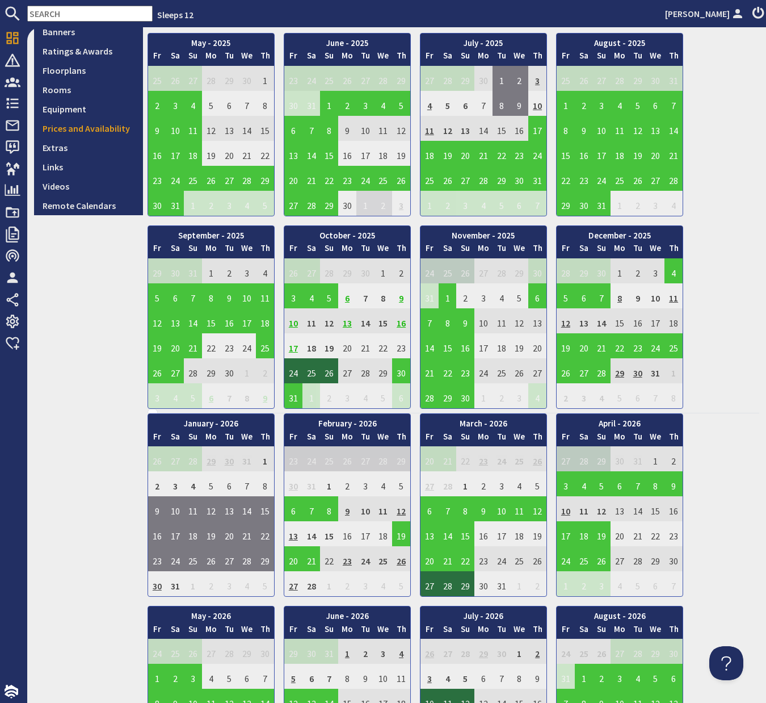
click at [295, 350] on td "17" at bounding box center [293, 345] width 18 height 25
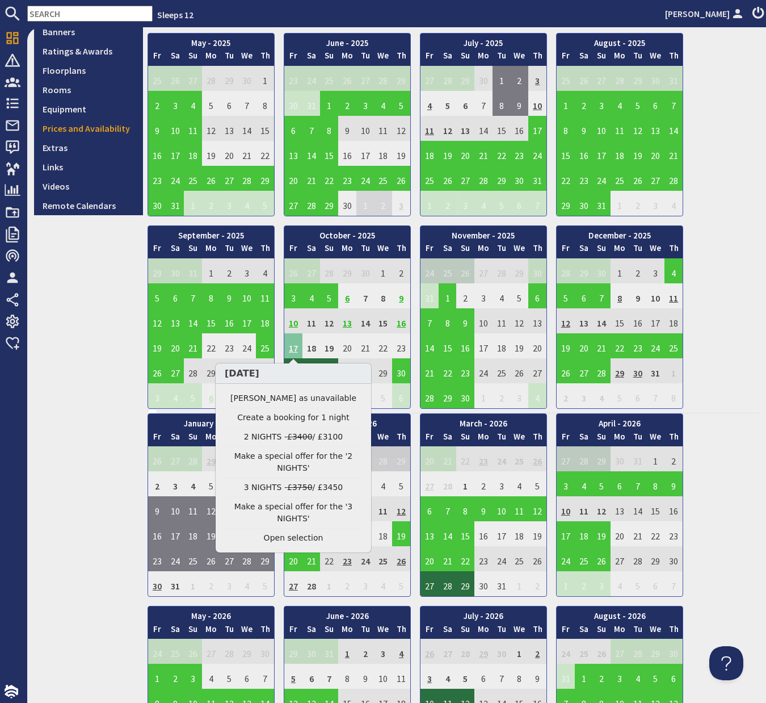
click at [295, 350] on td "17" at bounding box center [293, 345] width 18 height 25
click at [296, 537] on link "Clear selection" at bounding box center [294, 538] width 140 height 12
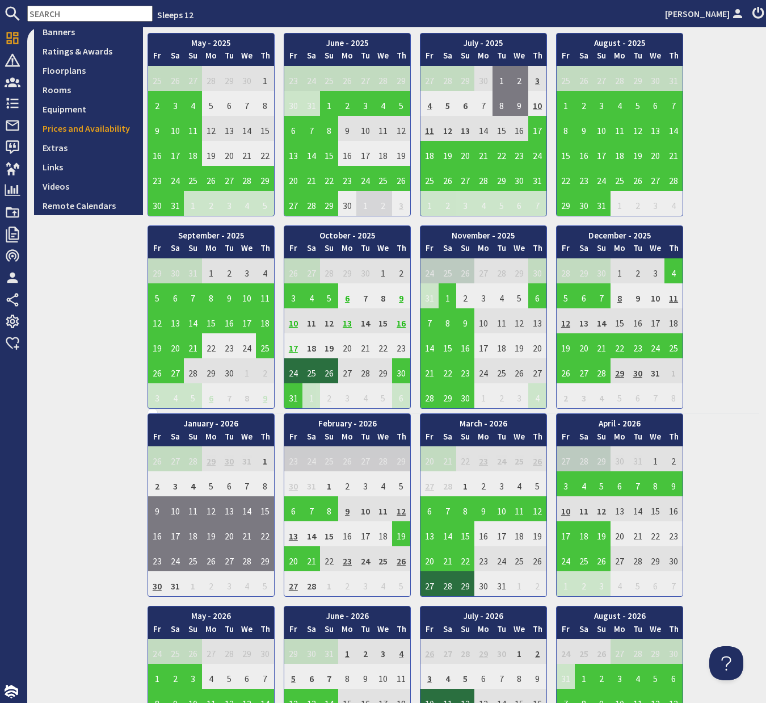
click at [349, 297] on td "6" at bounding box center [347, 295] width 18 height 25
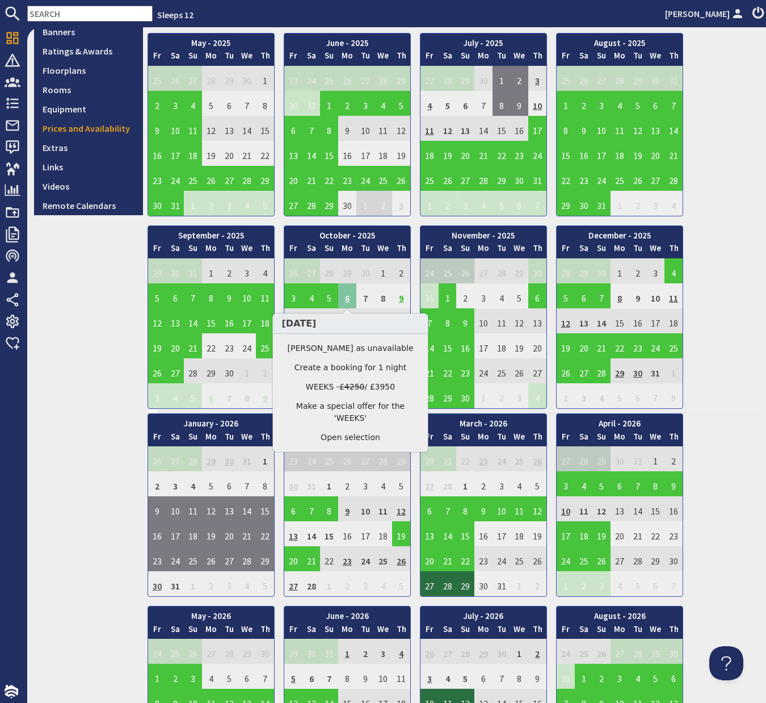
click at [349, 297] on td "6" at bounding box center [347, 295] width 18 height 25
click at [348, 431] on link "Clear selection" at bounding box center [351, 437] width 140 height 12
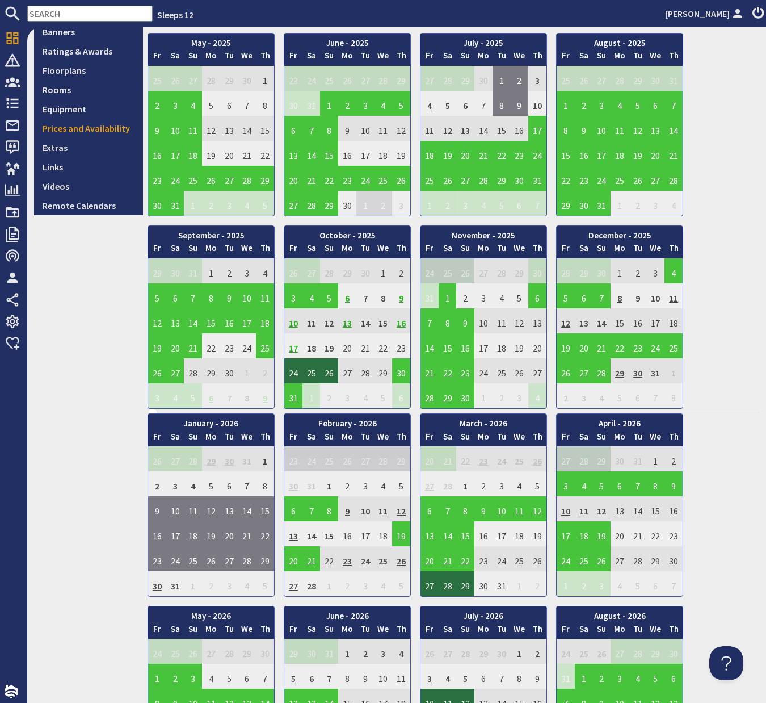
click at [349, 323] on td "13" at bounding box center [347, 320] width 18 height 25
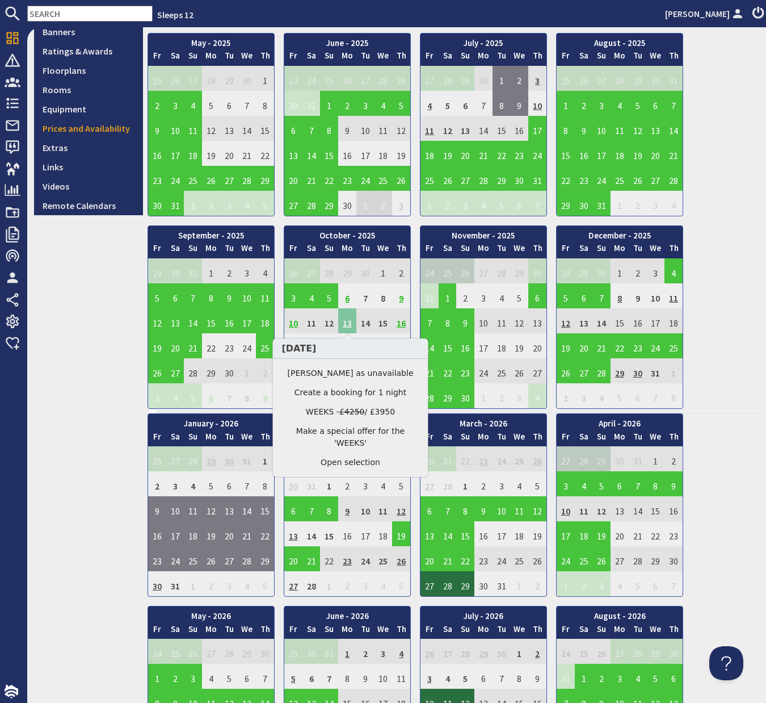
click at [349, 323] on td "13" at bounding box center [347, 320] width 18 height 25
click at [352, 456] on link "Clear selection" at bounding box center [351, 462] width 140 height 12
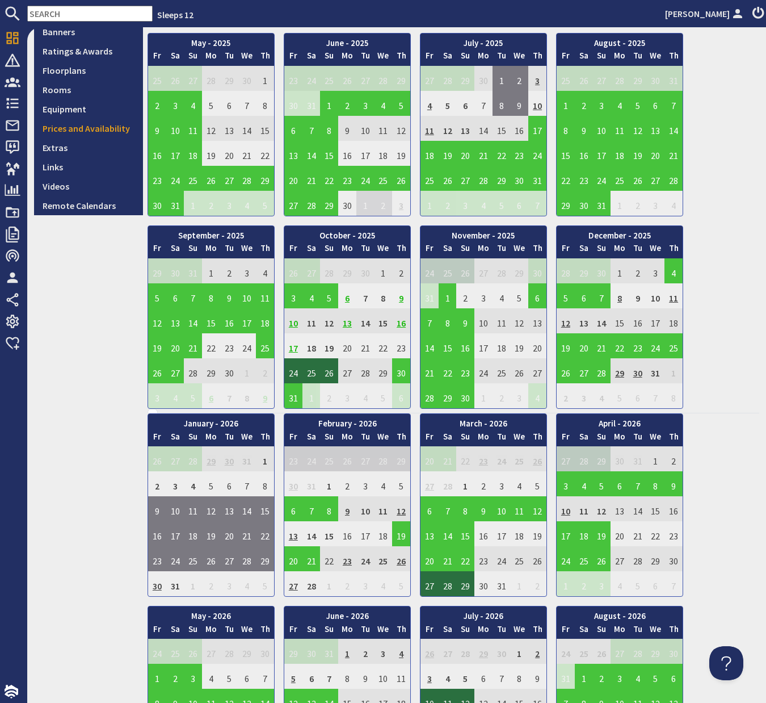
click at [403, 296] on td "9" at bounding box center [401, 295] width 18 height 25
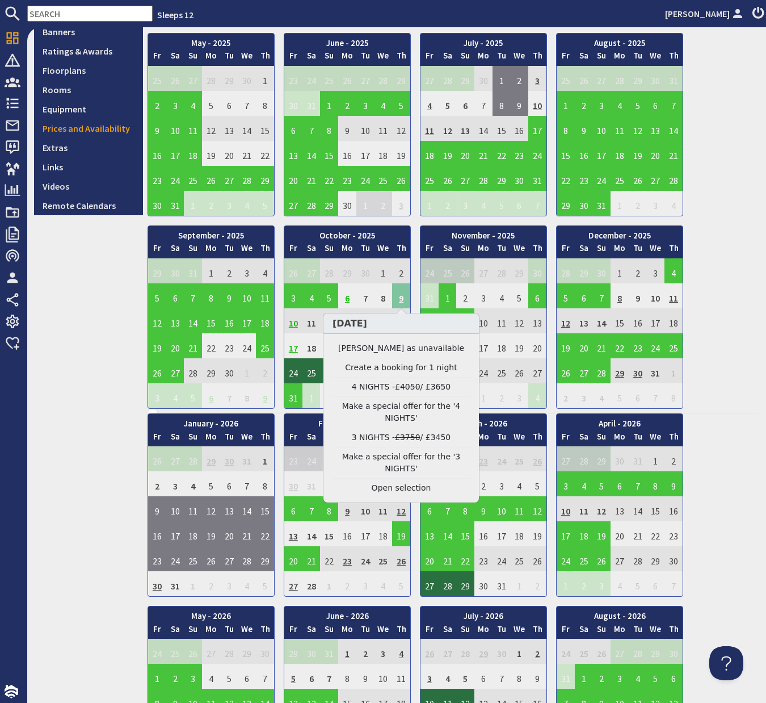
click at [403, 296] on td "9" at bounding box center [401, 295] width 18 height 25
click at [399, 491] on link "Clear selection" at bounding box center [402, 488] width 140 height 12
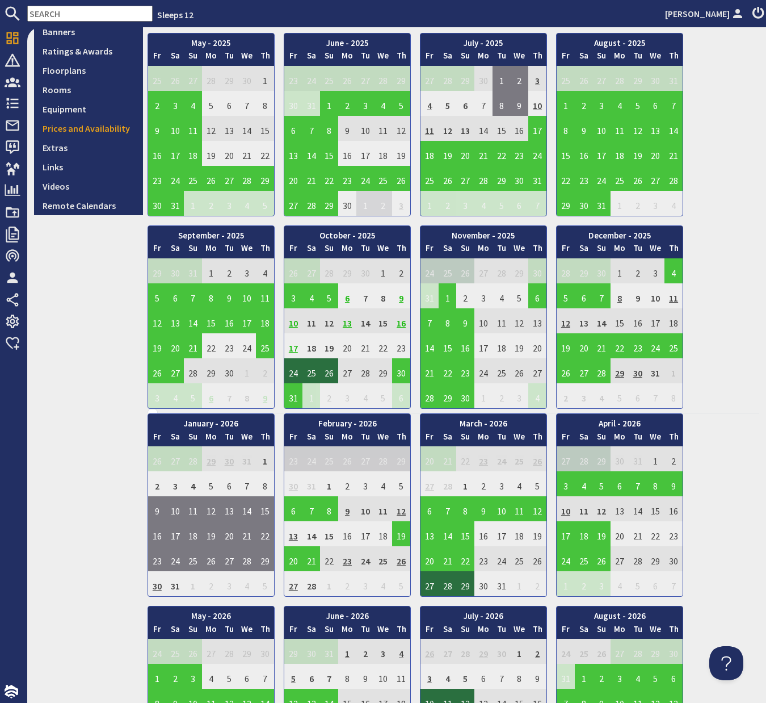
click at [397, 324] on td "16" at bounding box center [401, 320] width 18 height 25
click at [400, 299] on td "9" at bounding box center [401, 295] width 18 height 25
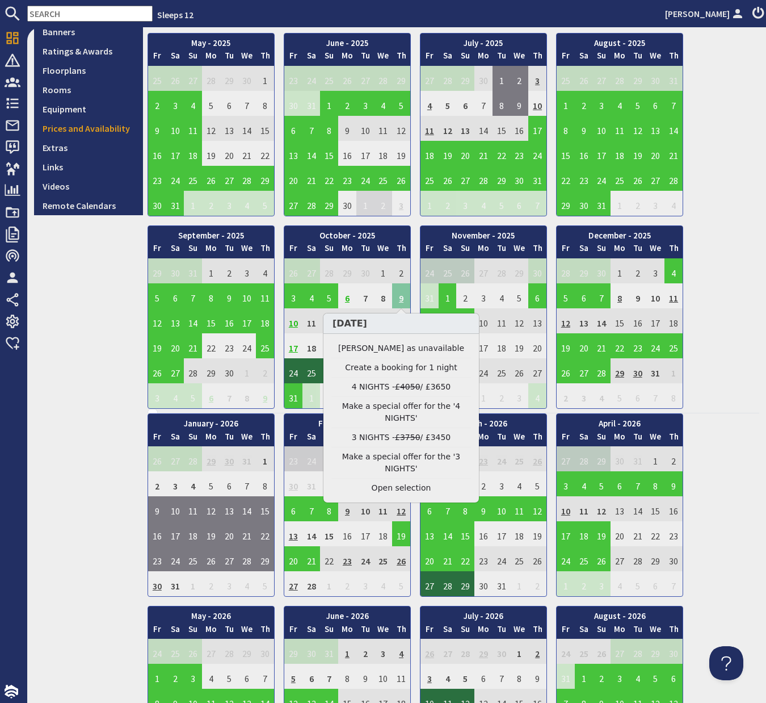
click at [400, 299] on td "9" at bounding box center [401, 295] width 18 height 25
click at [409, 491] on link "Clear selection" at bounding box center [402, 488] width 140 height 12
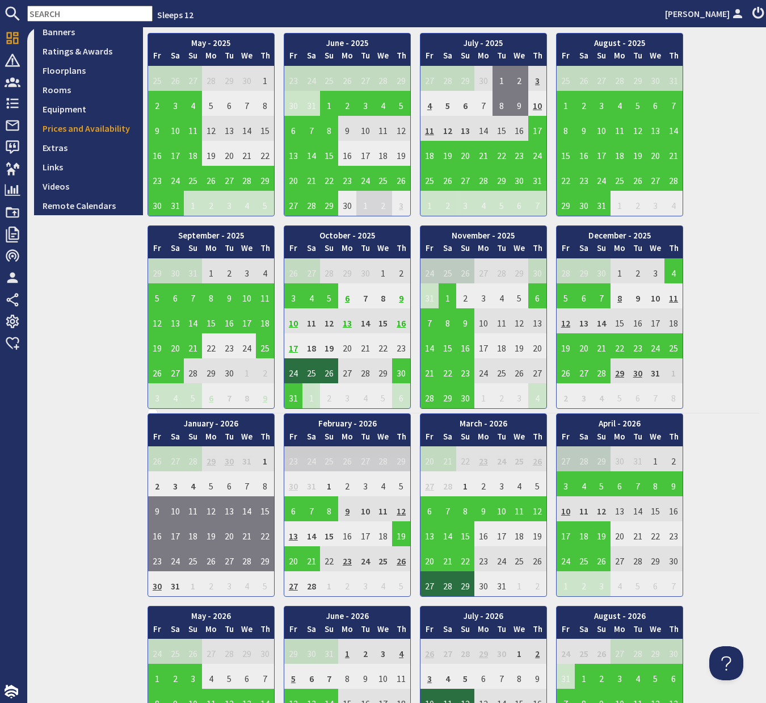
click at [405, 324] on td "16" at bounding box center [401, 320] width 18 height 25
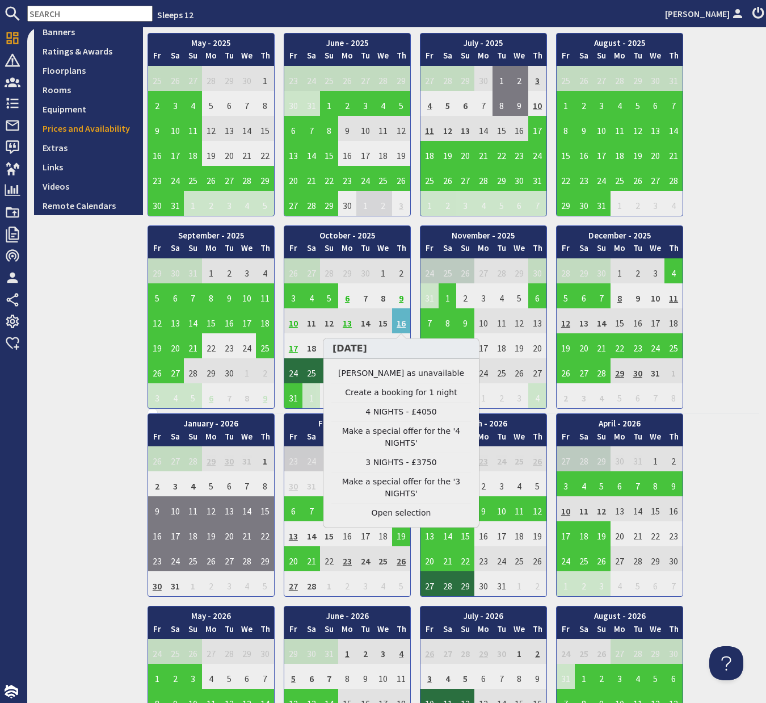
click at [405, 431] on link "Make a special offer for the '4 NIGHTS'" at bounding box center [402, 437] width 140 height 24
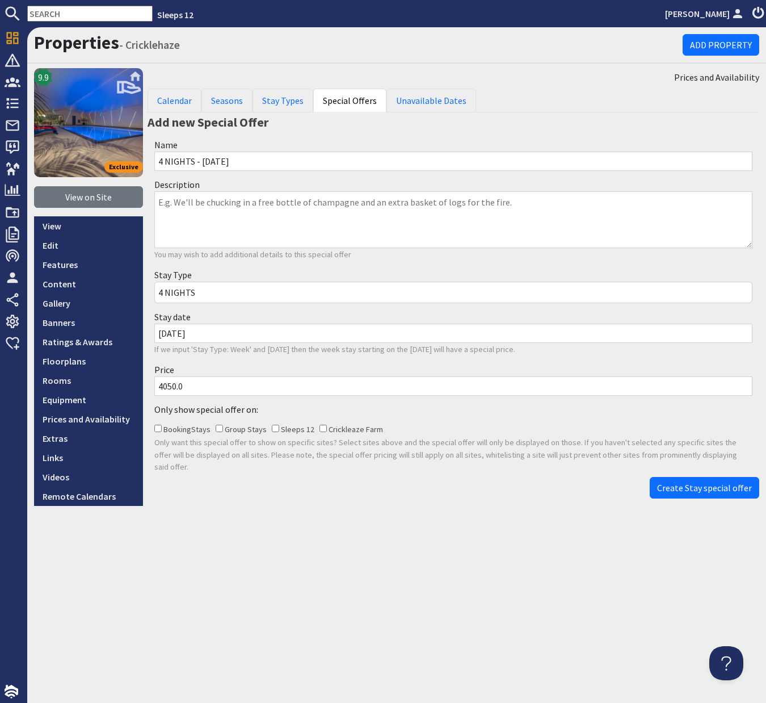
drag, startPoint x: 168, startPoint y: 388, endPoint x: 155, endPoint y: 388, distance: 13.1
click at [155, 388] on input "4050.0" at bounding box center [453, 385] width 598 height 19
type input "3650.0"
click at [682, 482] on span "Create Stay special offer" at bounding box center [704, 487] width 95 height 11
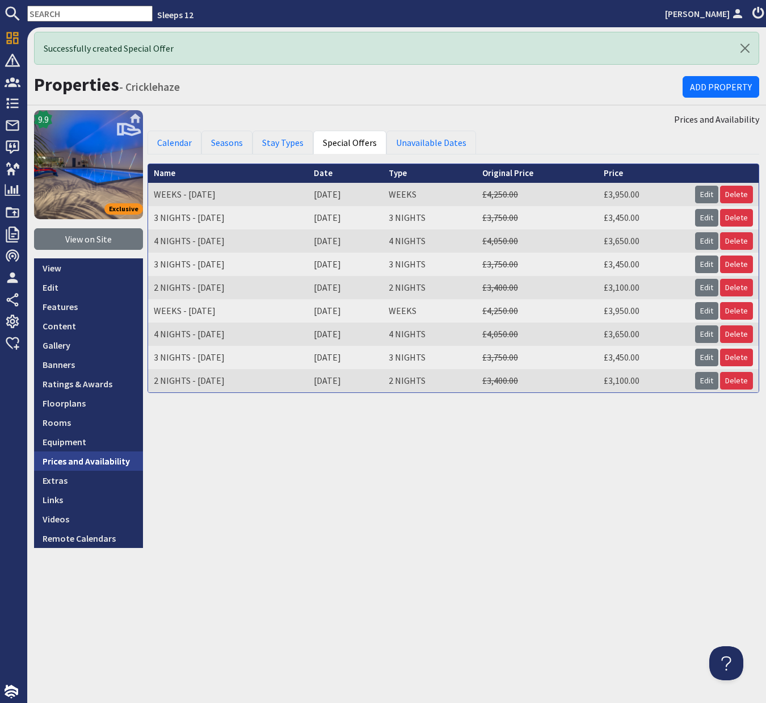
click at [111, 462] on link "Prices and Availability" at bounding box center [88, 460] width 109 height 19
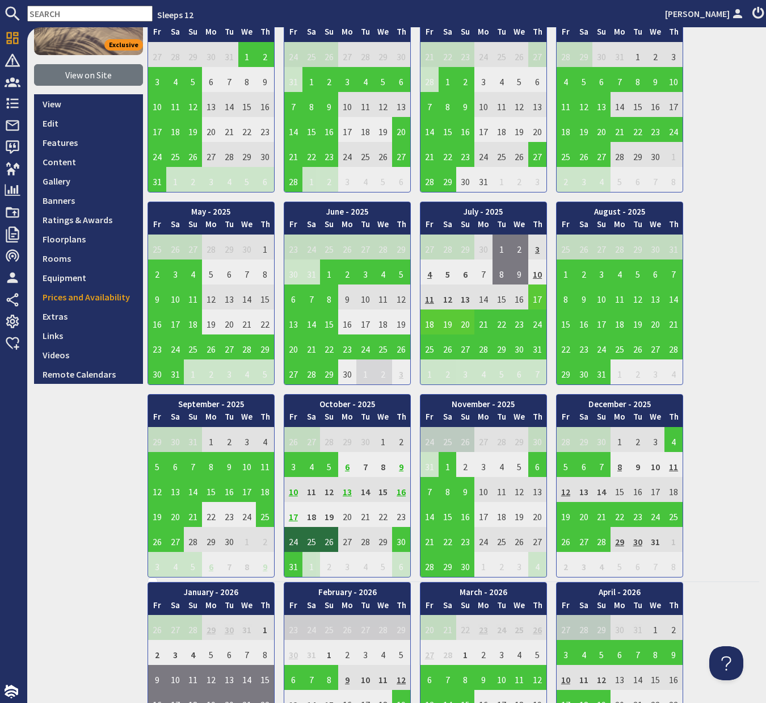
scroll to position [221, 0]
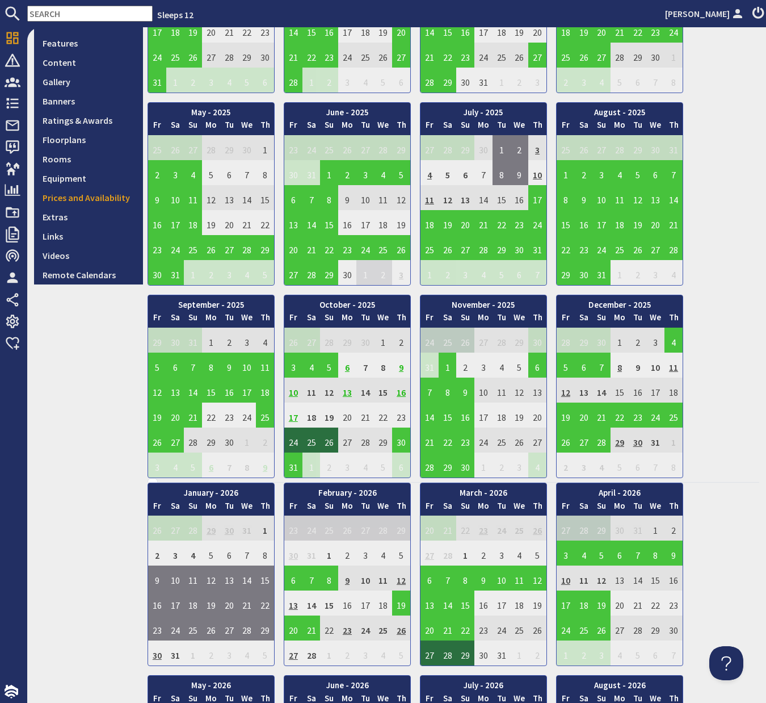
click at [403, 367] on td "9" at bounding box center [401, 365] width 18 height 25
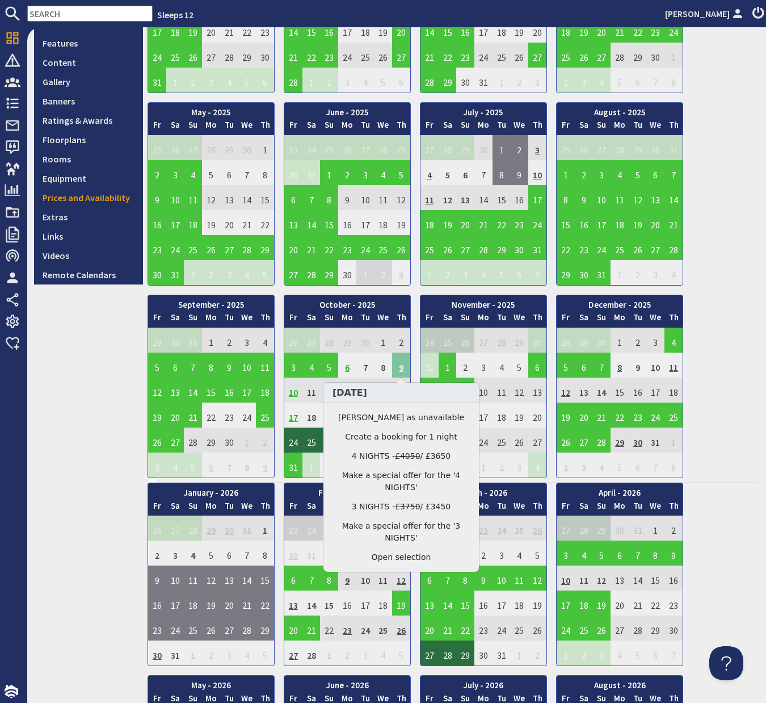
click at [403, 367] on td "9" at bounding box center [401, 365] width 18 height 25
click at [402, 559] on link "Clear selection" at bounding box center [402, 557] width 140 height 12
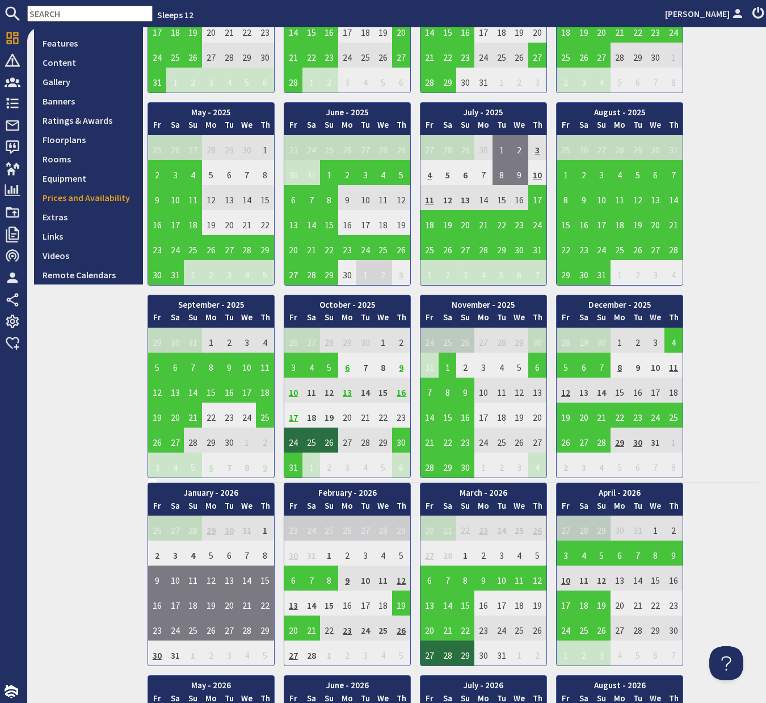
click at [401, 393] on td "16" at bounding box center [401, 390] width 18 height 25
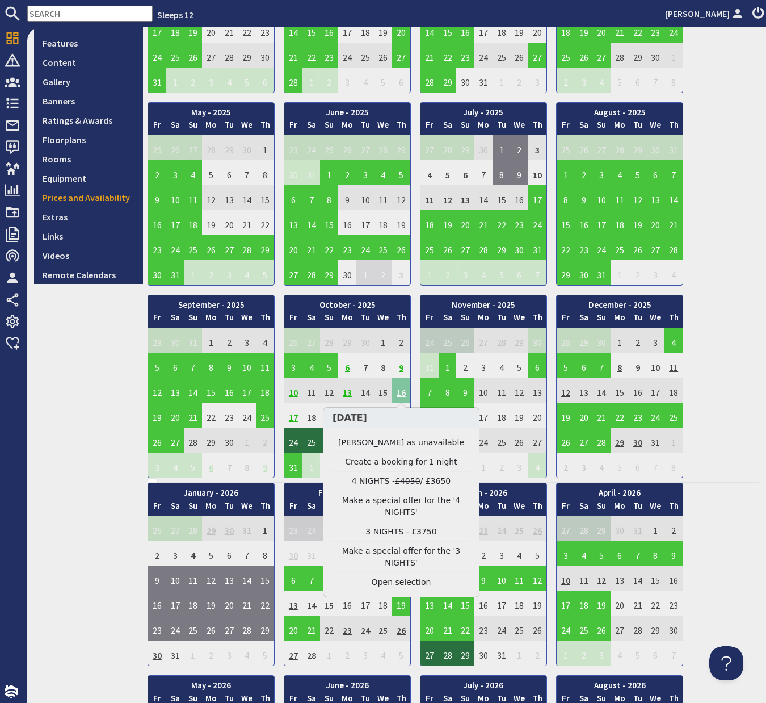
click at [401, 391] on td "16" at bounding box center [401, 390] width 18 height 25
click at [401, 552] on link "Make a special offer for the '3 NIGHTS'" at bounding box center [402, 557] width 140 height 24
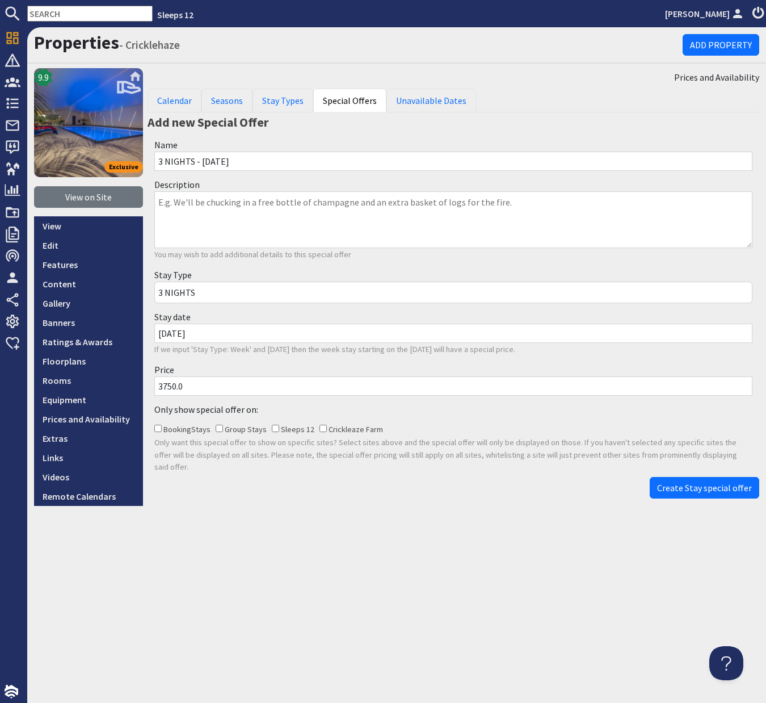
click at [169, 388] on input "3750.0" at bounding box center [453, 385] width 598 height 19
type input "3450.0"
click at [708, 482] on span "Create Stay special offer" at bounding box center [704, 487] width 95 height 11
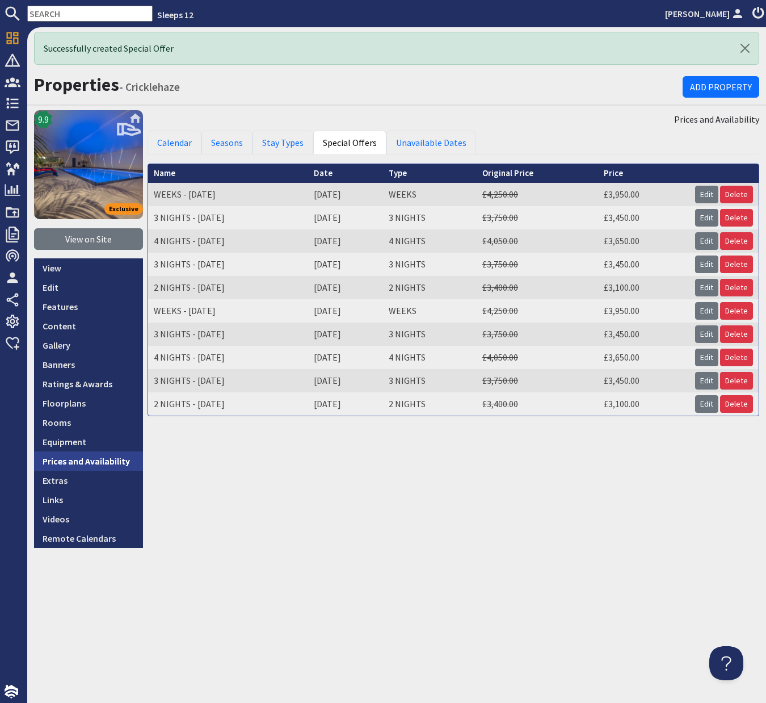
click at [110, 464] on link "Prices and Availability" at bounding box center [88, 460] width 109 height 19
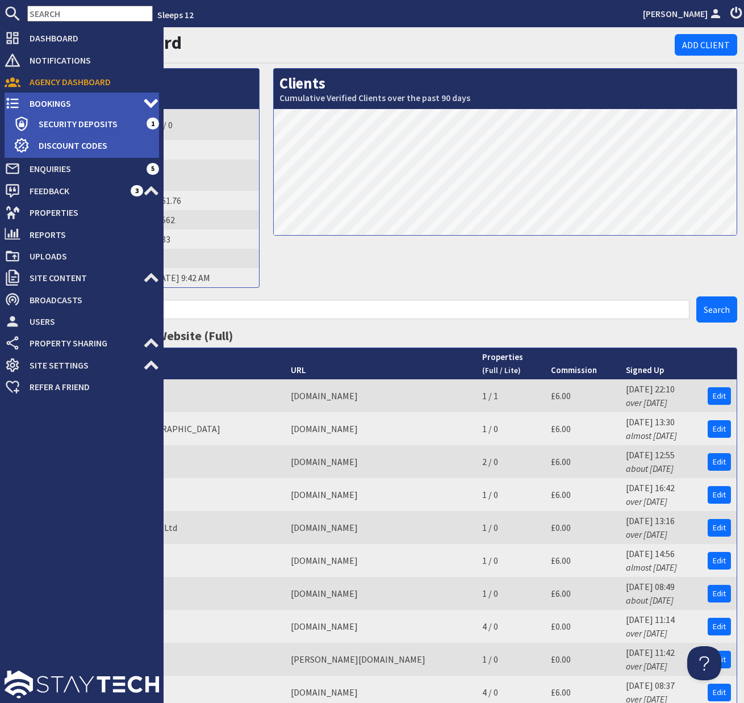
click at [44, 102] on span "Bookings" at bounding box center [81, 103] width 123 height 18
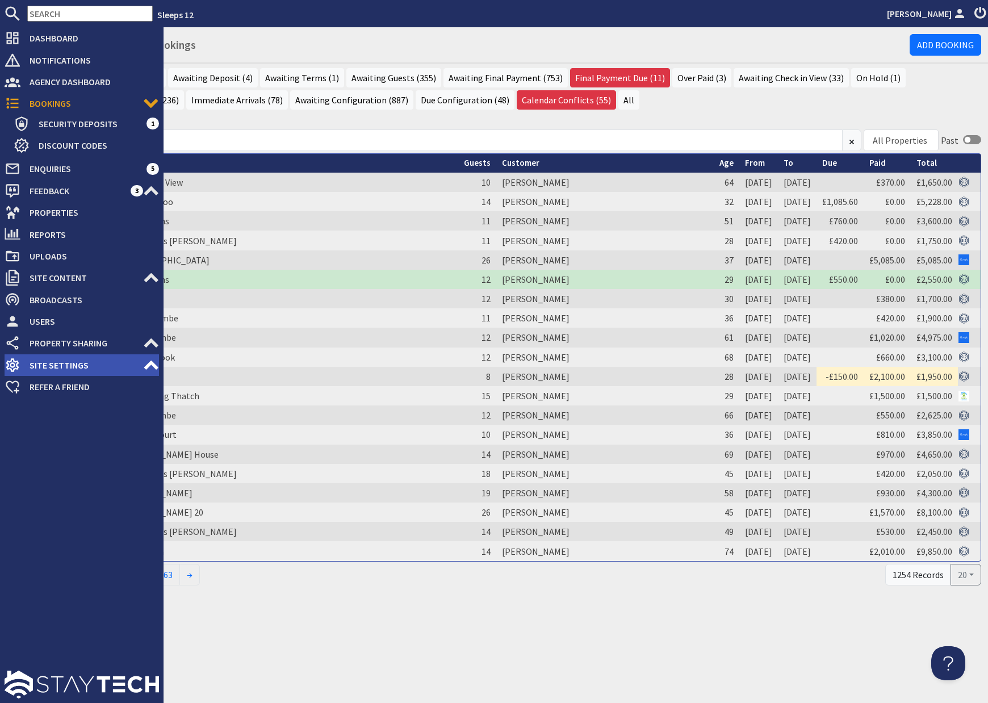
click at [146, 368] on use at bounding box center [151, 365] width 14 height 9
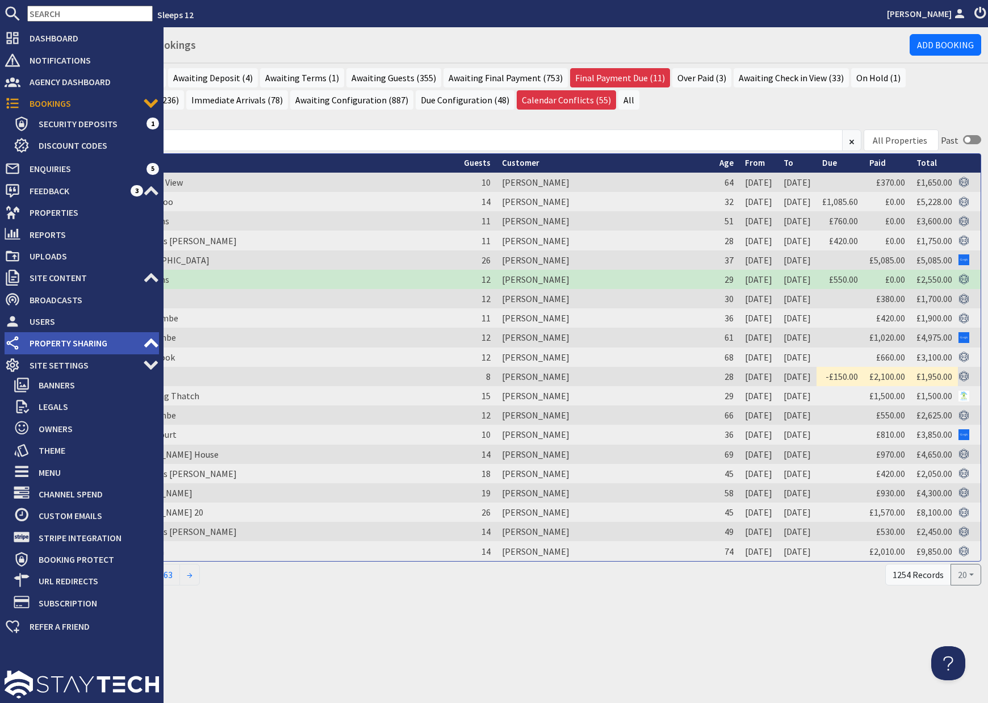
click at [149, 342] on use at bounding box center [151, 342] width 14 height 9
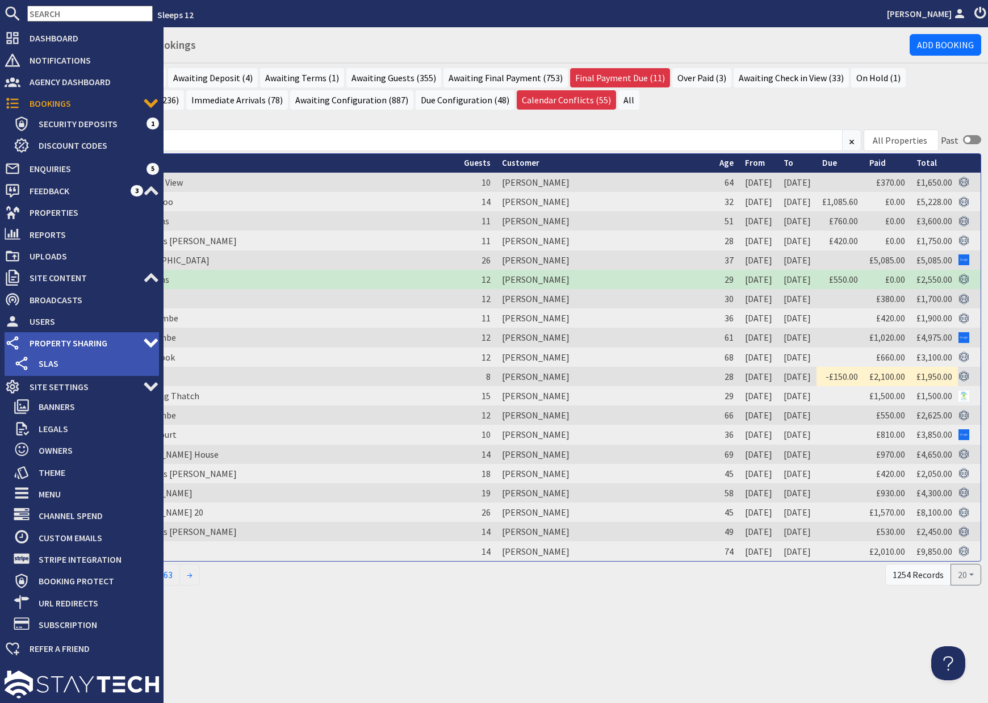
click at [149, 342] on use at bounding box center [151, 343] width 14 height 9
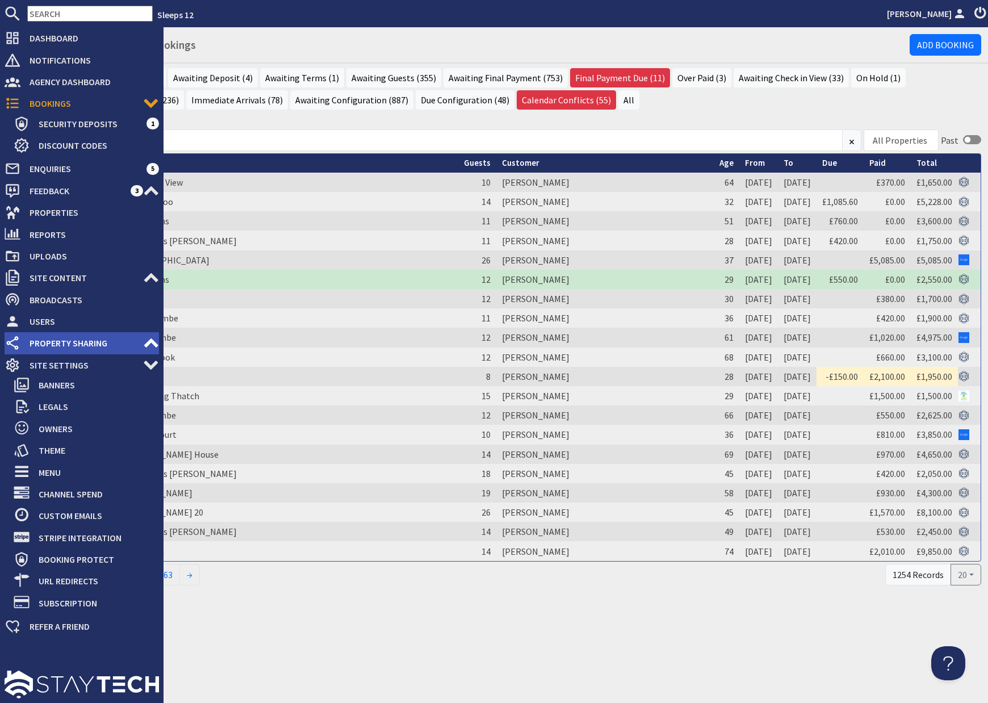
click at [148, 336] on icon at bounding box center [151, 343] width 16 height 16
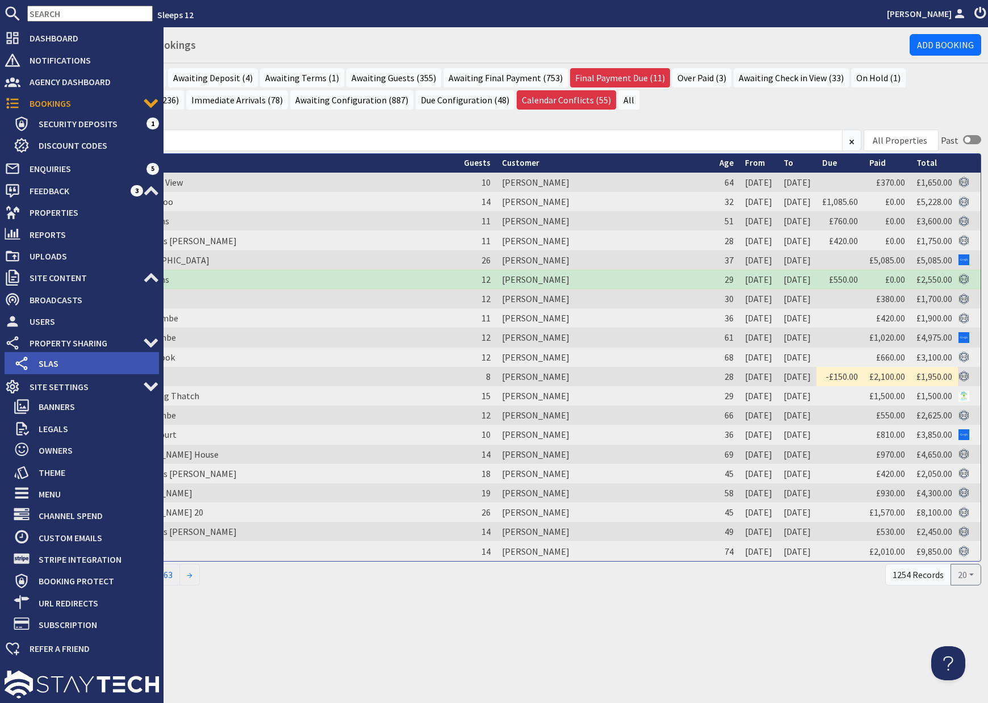
click at [49, 358] on span "SLAs" at bounding box center [94, 363] width 129 height 18
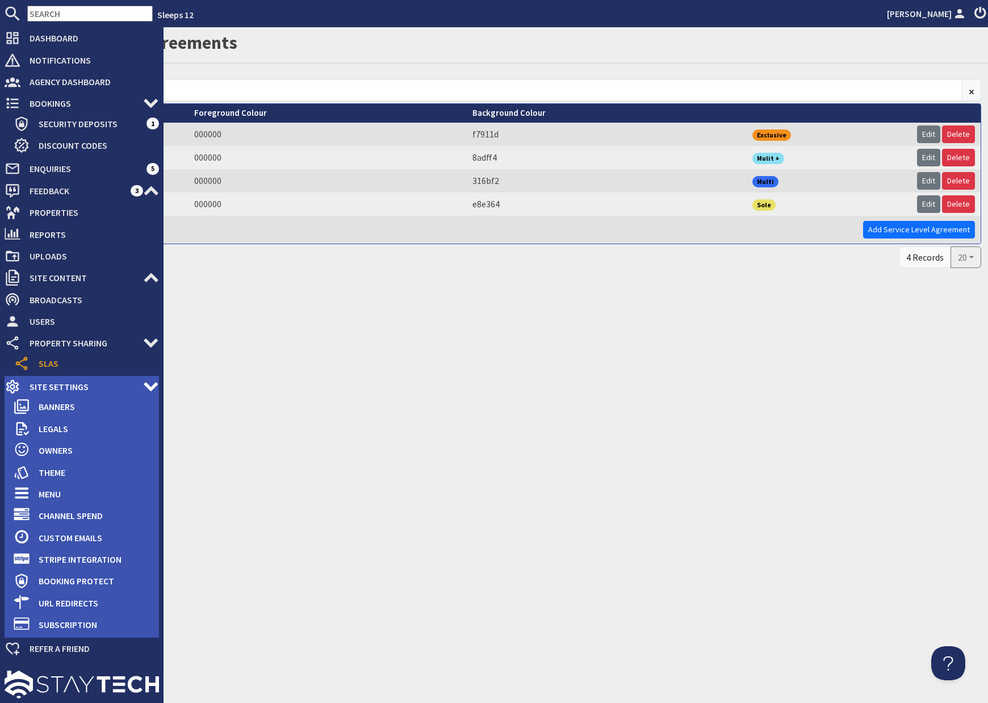
click at [85, 385] on span "Site Settings" at bounding box center [81, 387] width 123 height 18
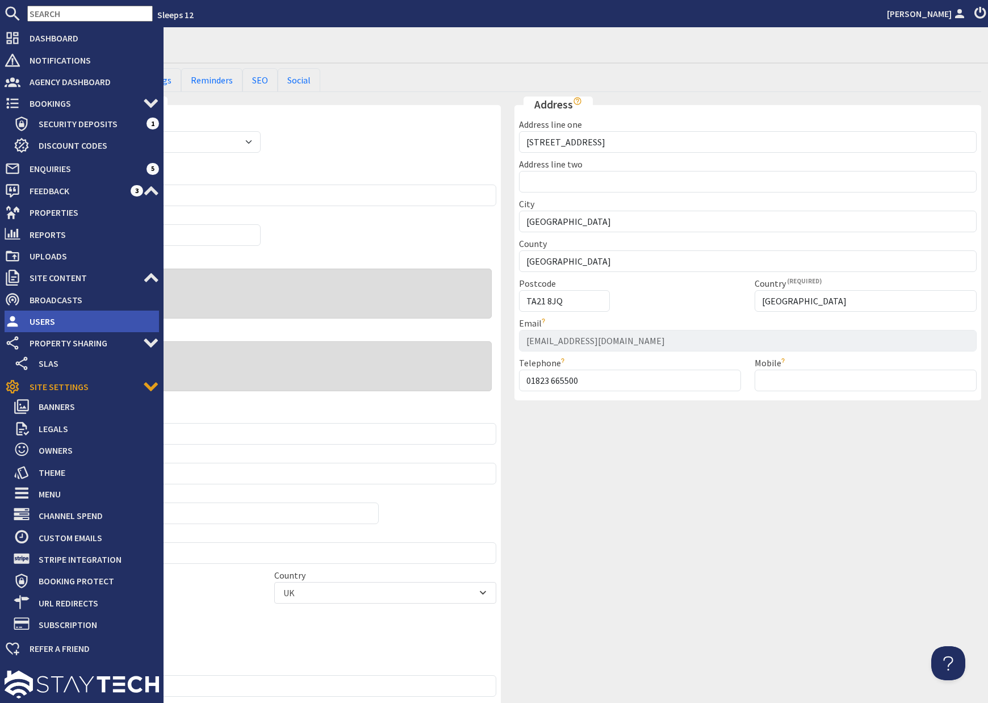
click at [36, 318] on span "Users" at bounding box center [89, 321] width 139 height 18
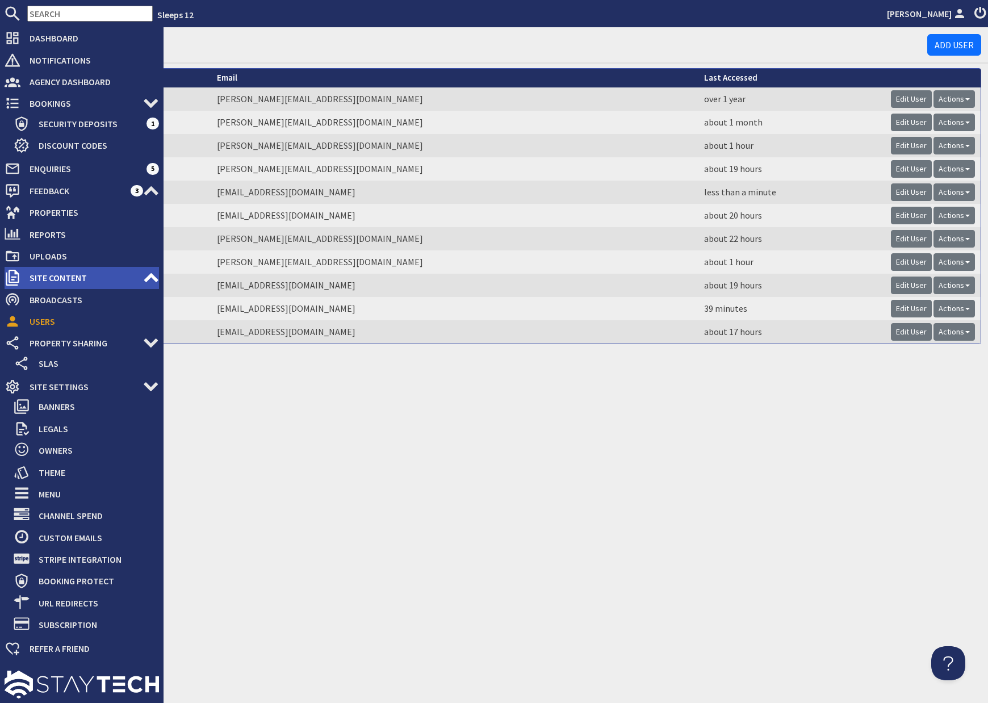
click at [59, 276] on span "Site Content" at bounding box center [81, 278] width 123 height 18
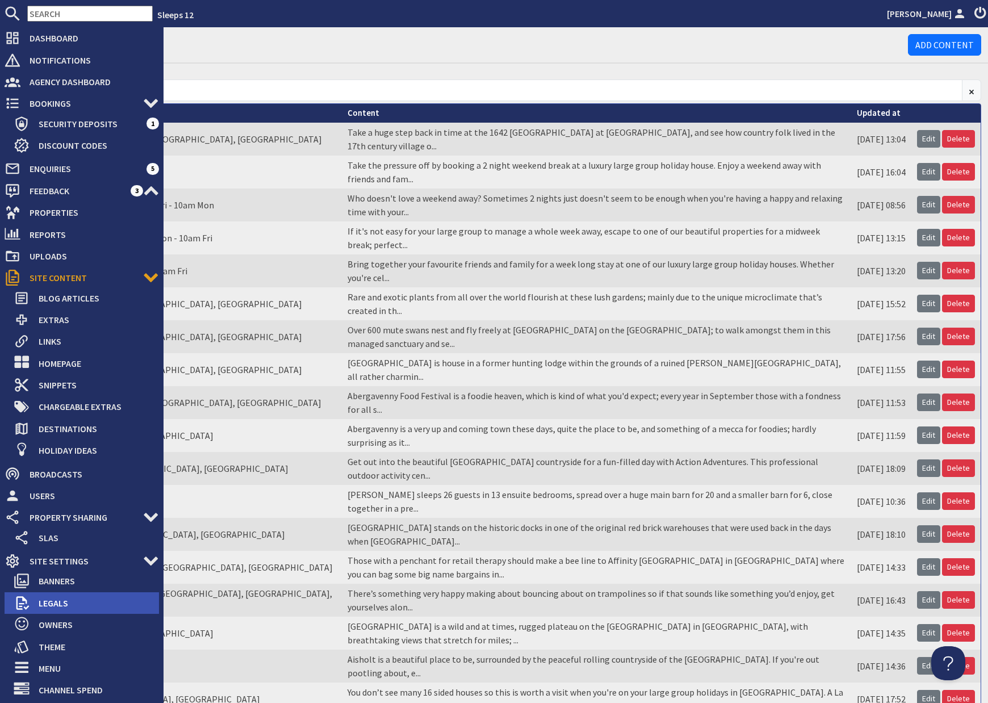
click at [55, 607] on span "Legals" at bounding box center [94, 603] width 129 height 18
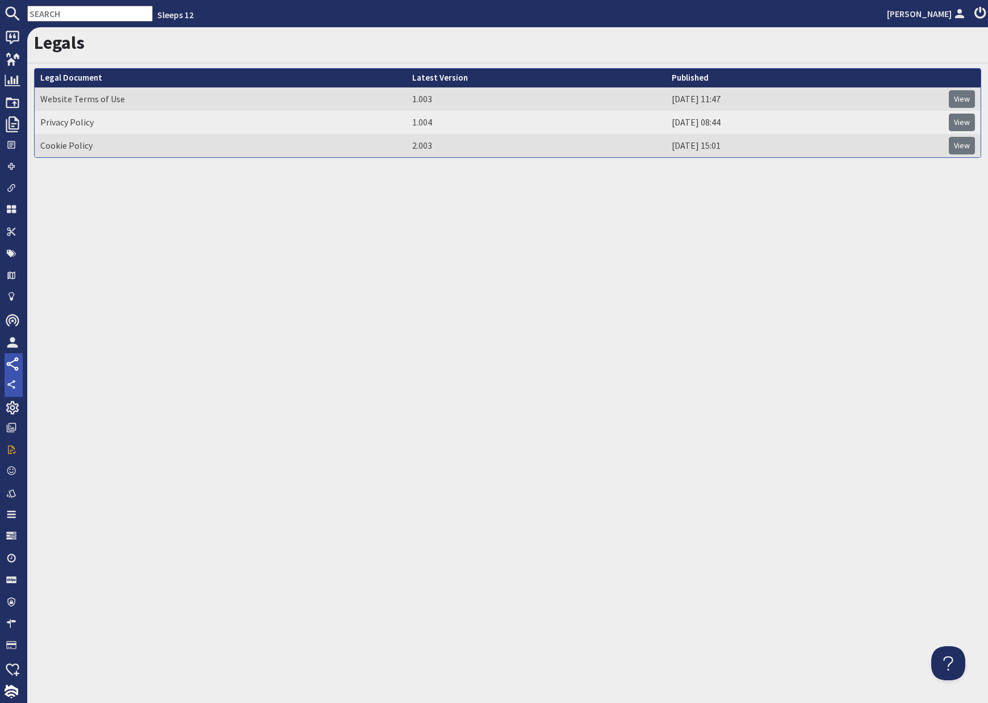
scroll to position [143, 0]
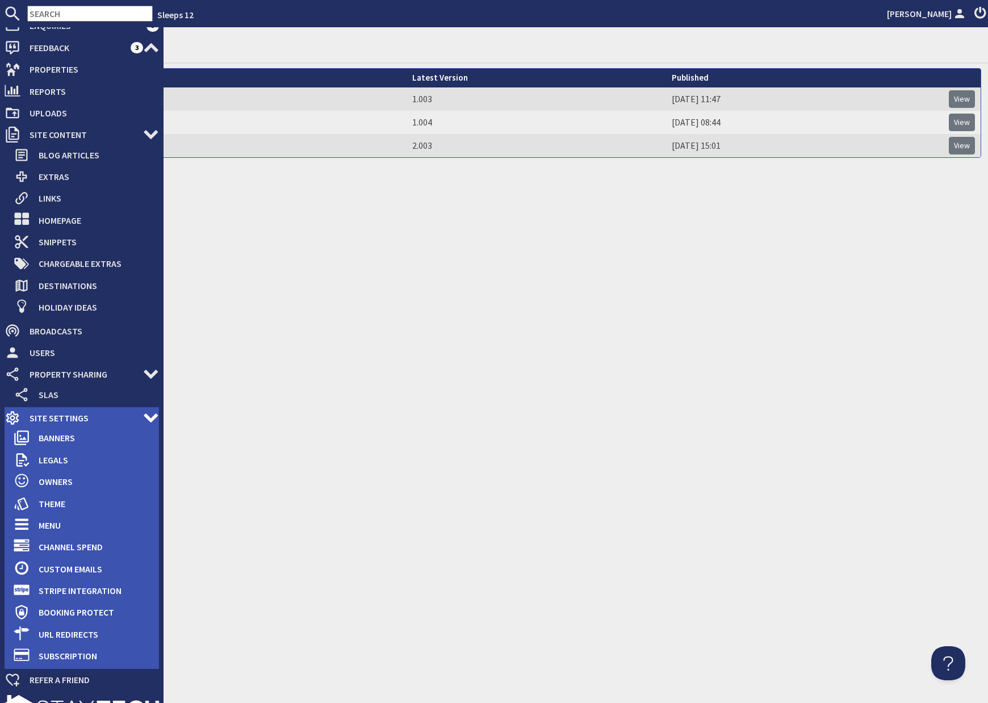
click at [60, 418] on span "Site Settings" at bounding box center [81, 418] width 123 height 18
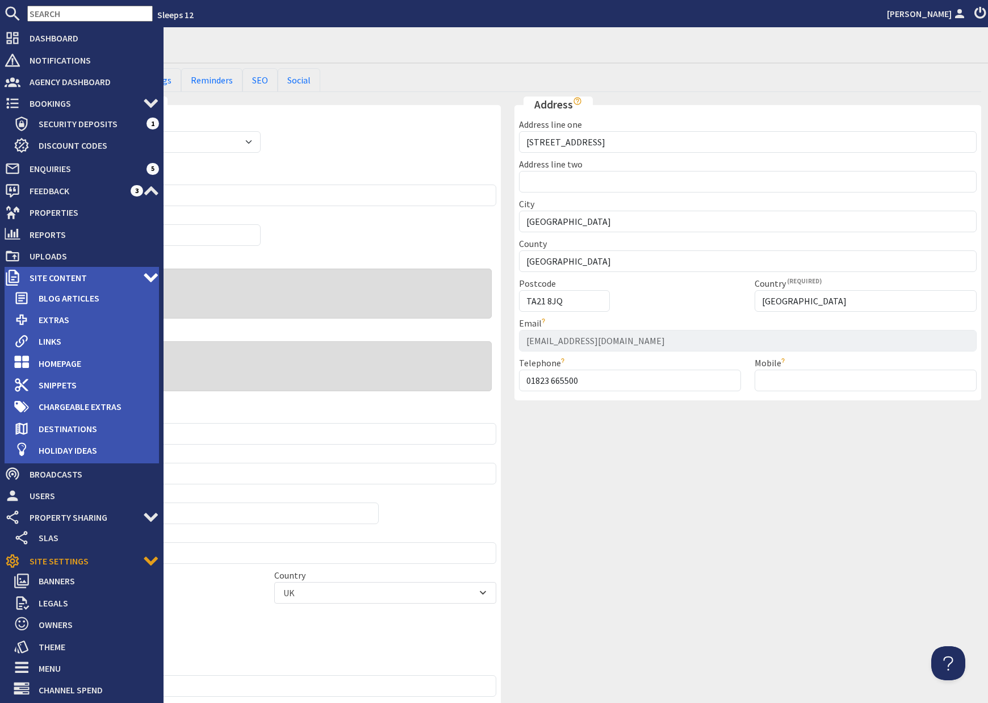
click at [60, 279] on span "Site Content" at bounding box center [81, 278] width 123 height 18
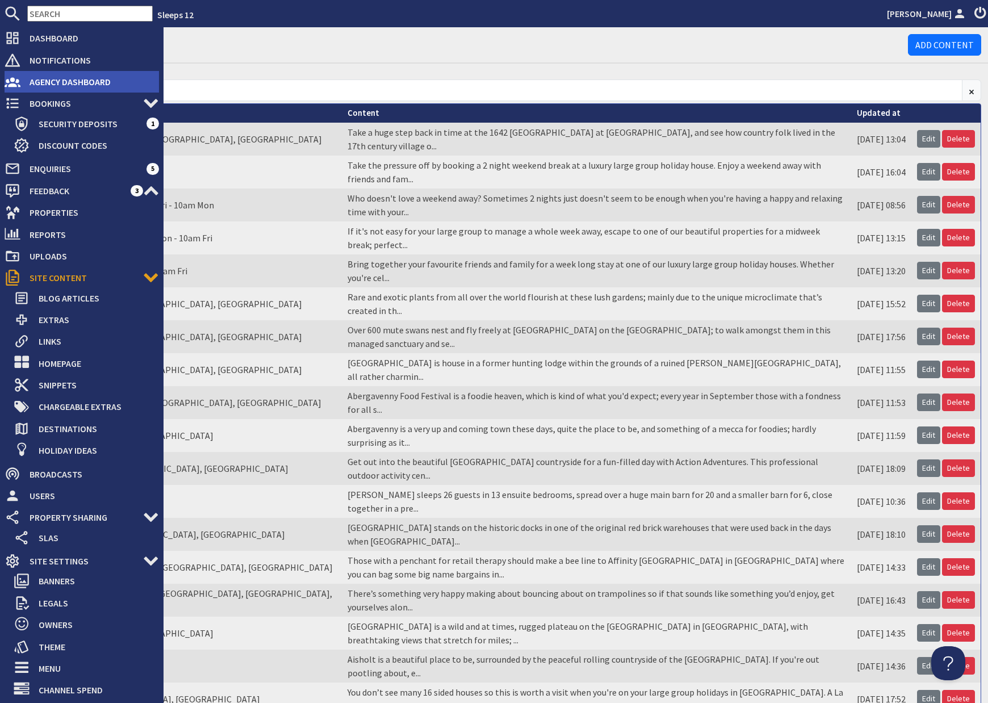
click at [44, 83] on span "Agency Dashboard" at bounding box center [89, 82] width 139 height 18
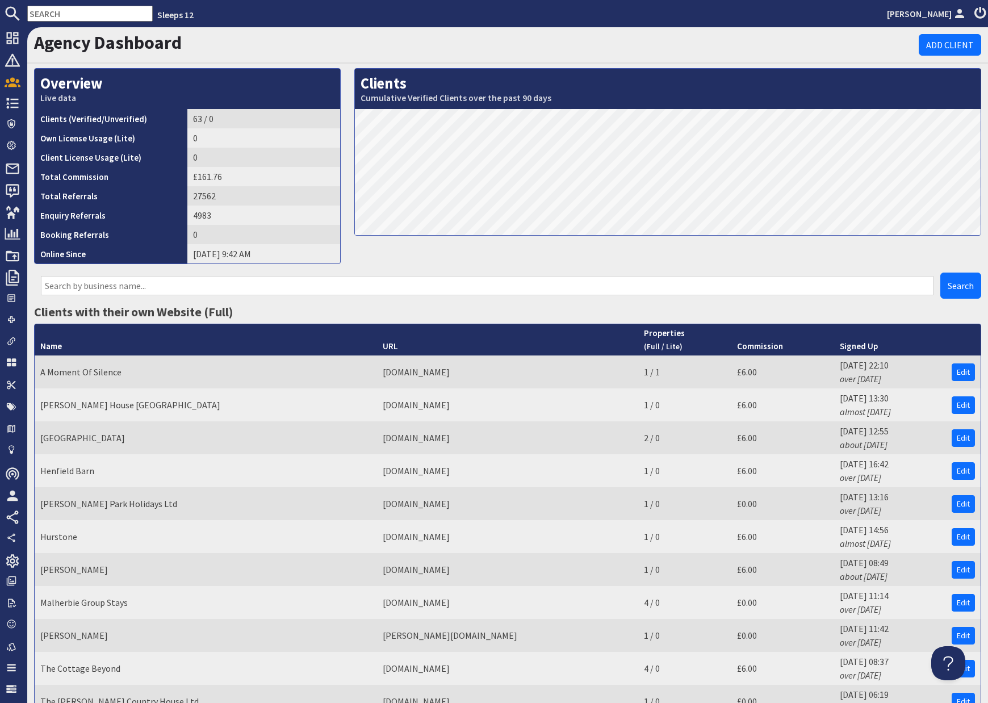
click at [443, 262] on div "Clients Cumulative Verified Clients over the past 90 days" at bounding box center [667, 170] width 640 height 204
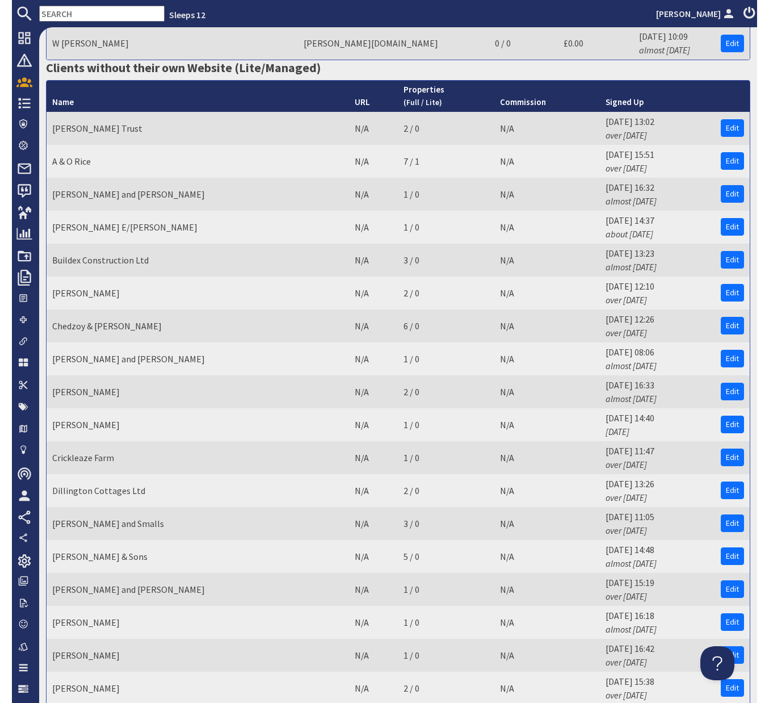
scroll to position [736, 0]
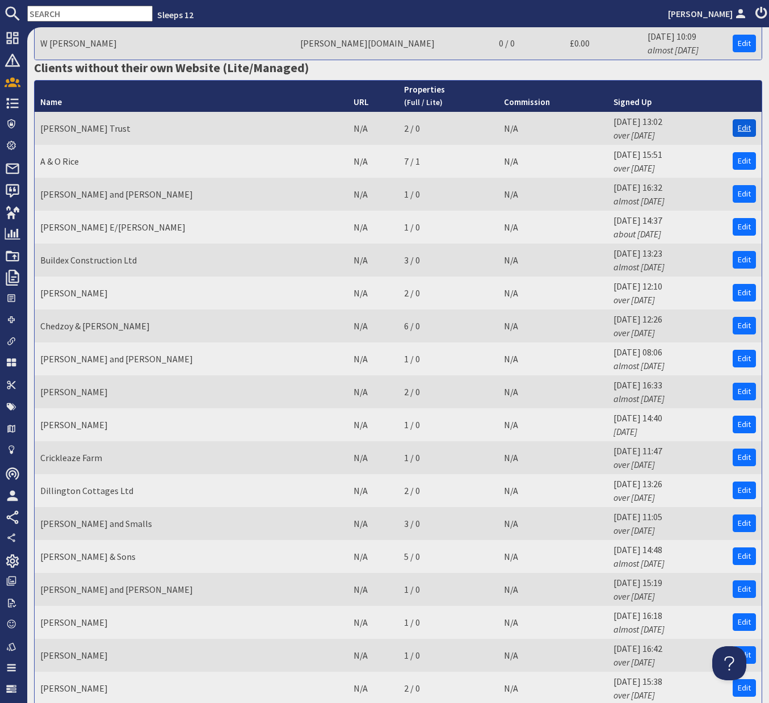
click at [743, 119] on link "Edit" at bounding box center [744, 128] width 23 height 18
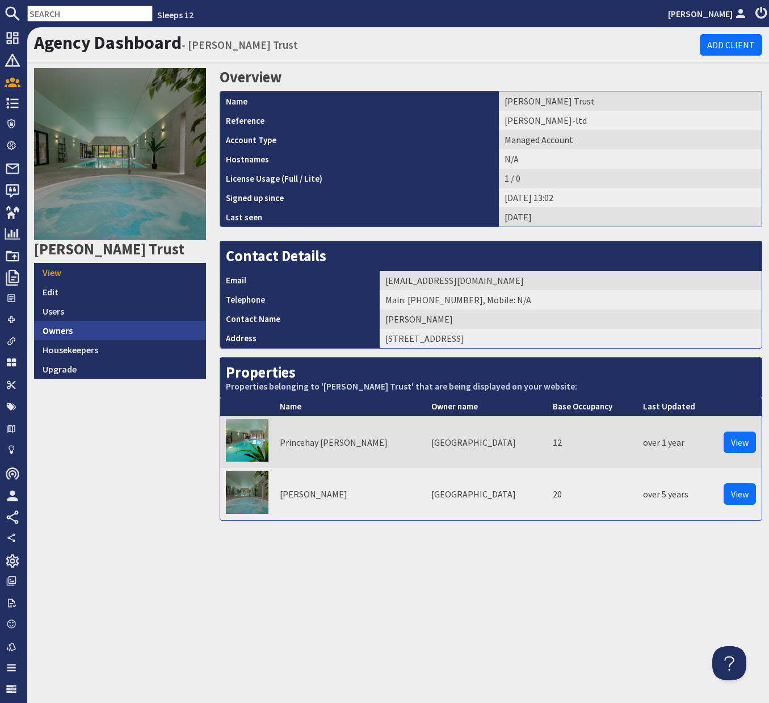
click at [54, 333] on link "Owners" at bounding box center [120, 330] width 172 height 19
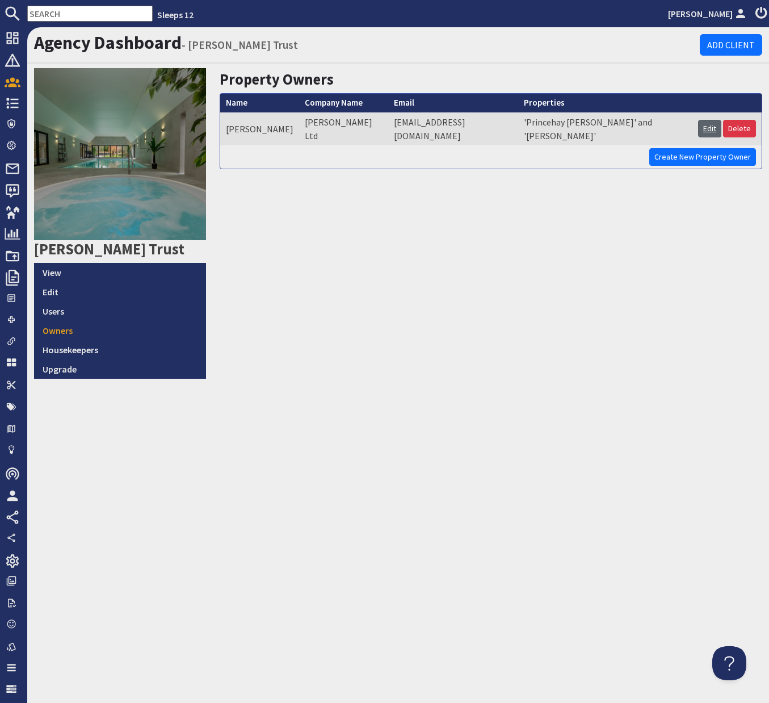
click at [711, 124] on link "Edit" at bounding box center [709, 129] width 23 height 18
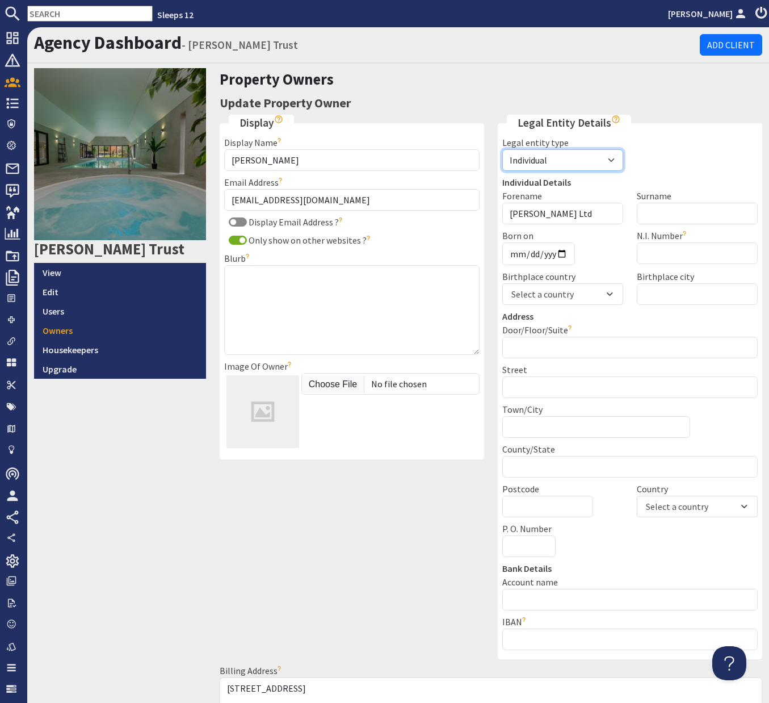
click at [613, 161] on select "Individual Business Agent" at bounding box center [562, 160] width 121 height 22
select select "business"
click at [502, 149] on select "Individual Business Agent" at bounding box center [562, 160] width 121 height 22
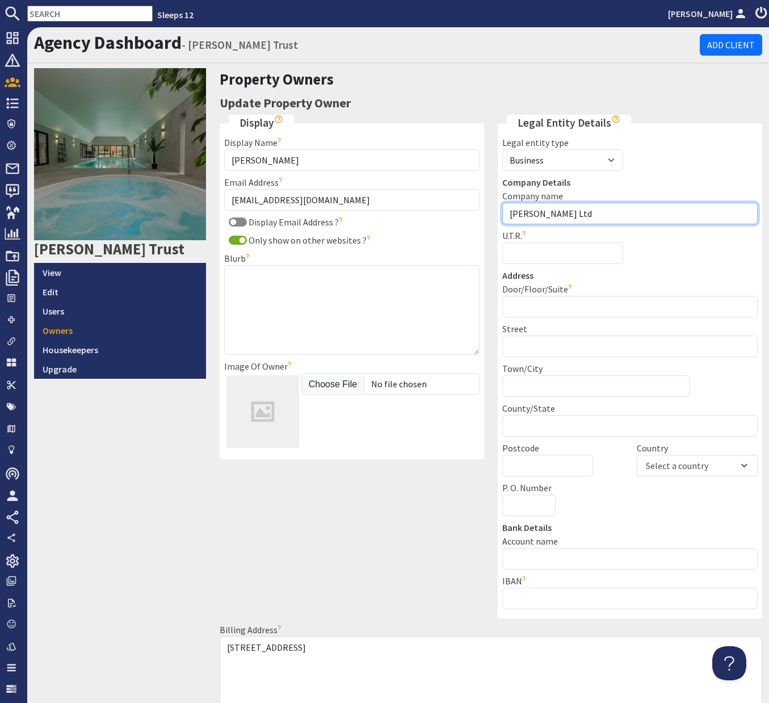
click at [577, 211] on input "A H Warren Ltd" at bounding box center [629, 214] width 255 height 22
click at [553, 215] on input "A H Warren Ltd" at bounding box center [629, 214] width 255 height 22
type input "A H Warren Trust Ltd"
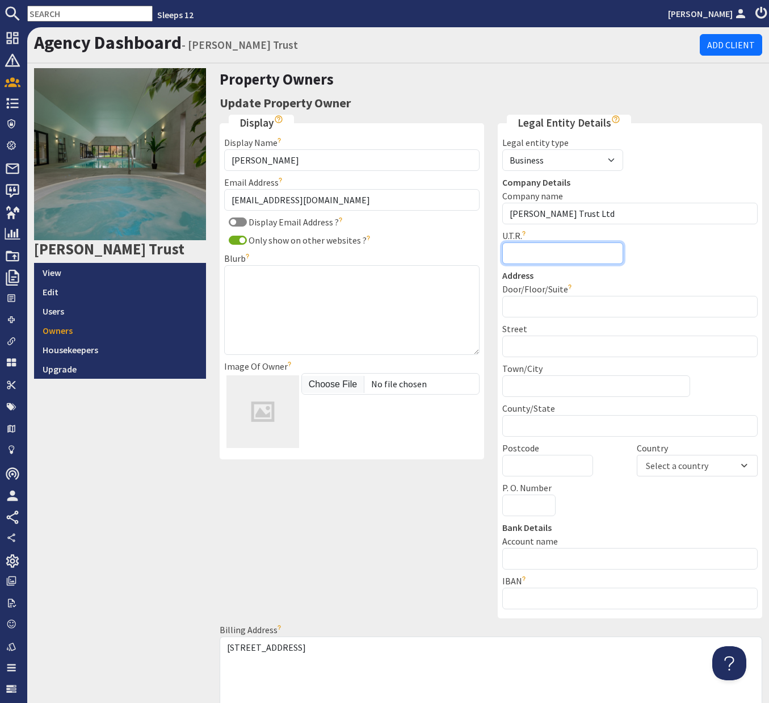
click at [533, 253] on input "U.T.R." at bounding box center [562, 253] width 121 height 22
click at [597, 518] on div "Address Door/Floor/Suite Door number, property name etc.. Street Town/City Coun…" at bounding box center [630, 441] width 269 height 345
click at [568, 555] on input "Account name" at bounding box center [629, 559] width 255 height 22
click at [559, 596] on input "IBAN" at bounding box center [629, 599] width 255 height 22
click at [604, 531] on legend "Bank Details" at bounding box center [629, 528] width 255 height 14
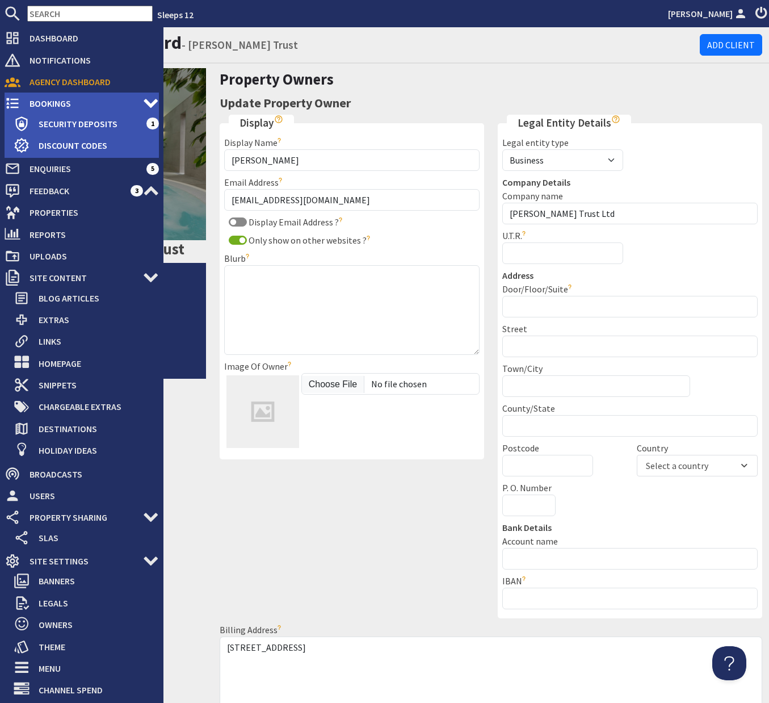
drag, startPoint x: 40, startPoint y: 103, endPoint x: 68, endPoint y: 94, distance: 28.7
click at [40, 103] on span "Bookings" at bounding box center [81, 103] width 123 height 18
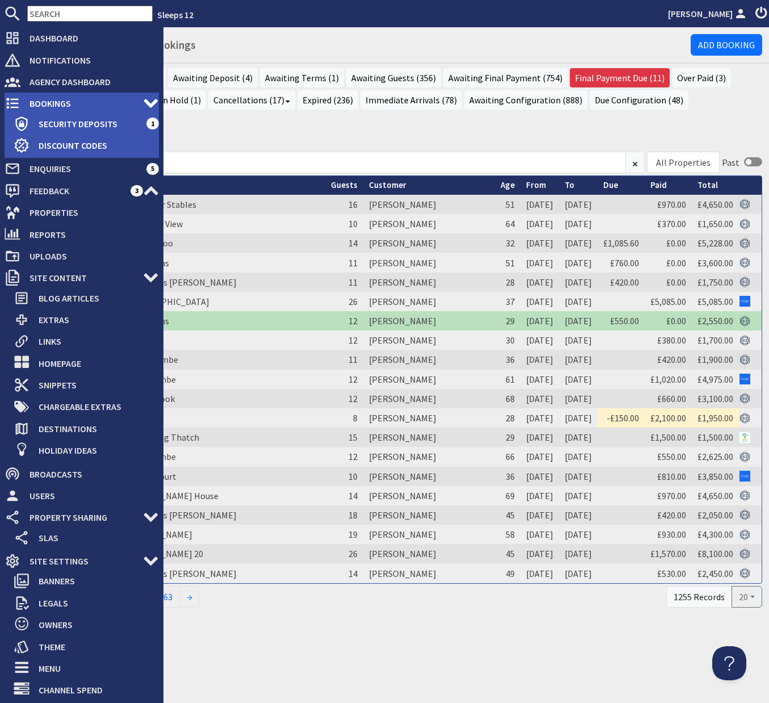
click at [30, 103] on span "Bookings" at bounding box center [81, 103] width 123 height 18
